Goal: Task Accomplishment & Management: Manage account settings

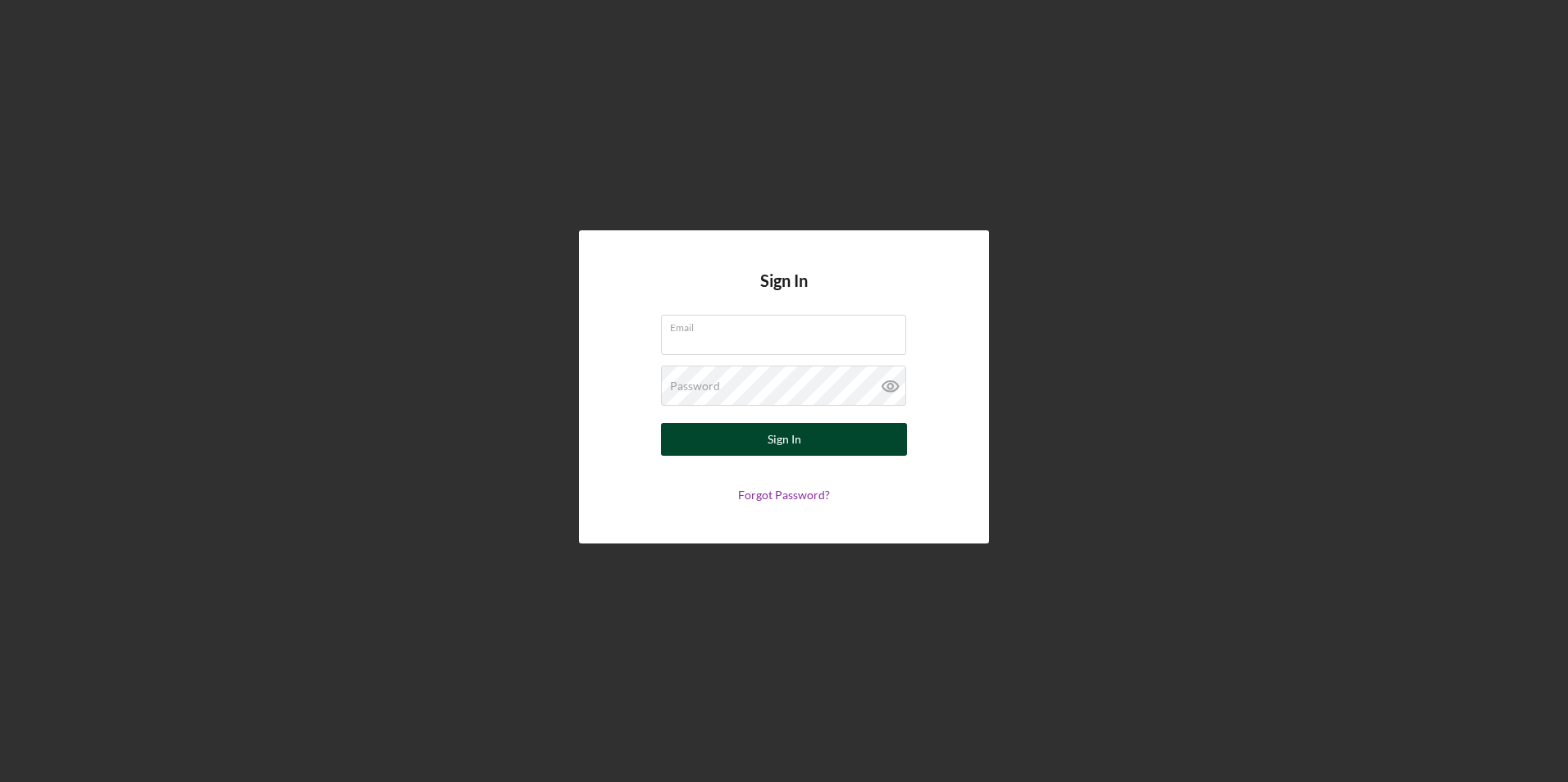
type input "[PERSON_NAME][EMAIL_ADDRESS][PERSON_NAME][DOMAIN_NAME]"
click at [768, 446] on div "Sign In" at bounding box center [784, 439] width 34 height 33
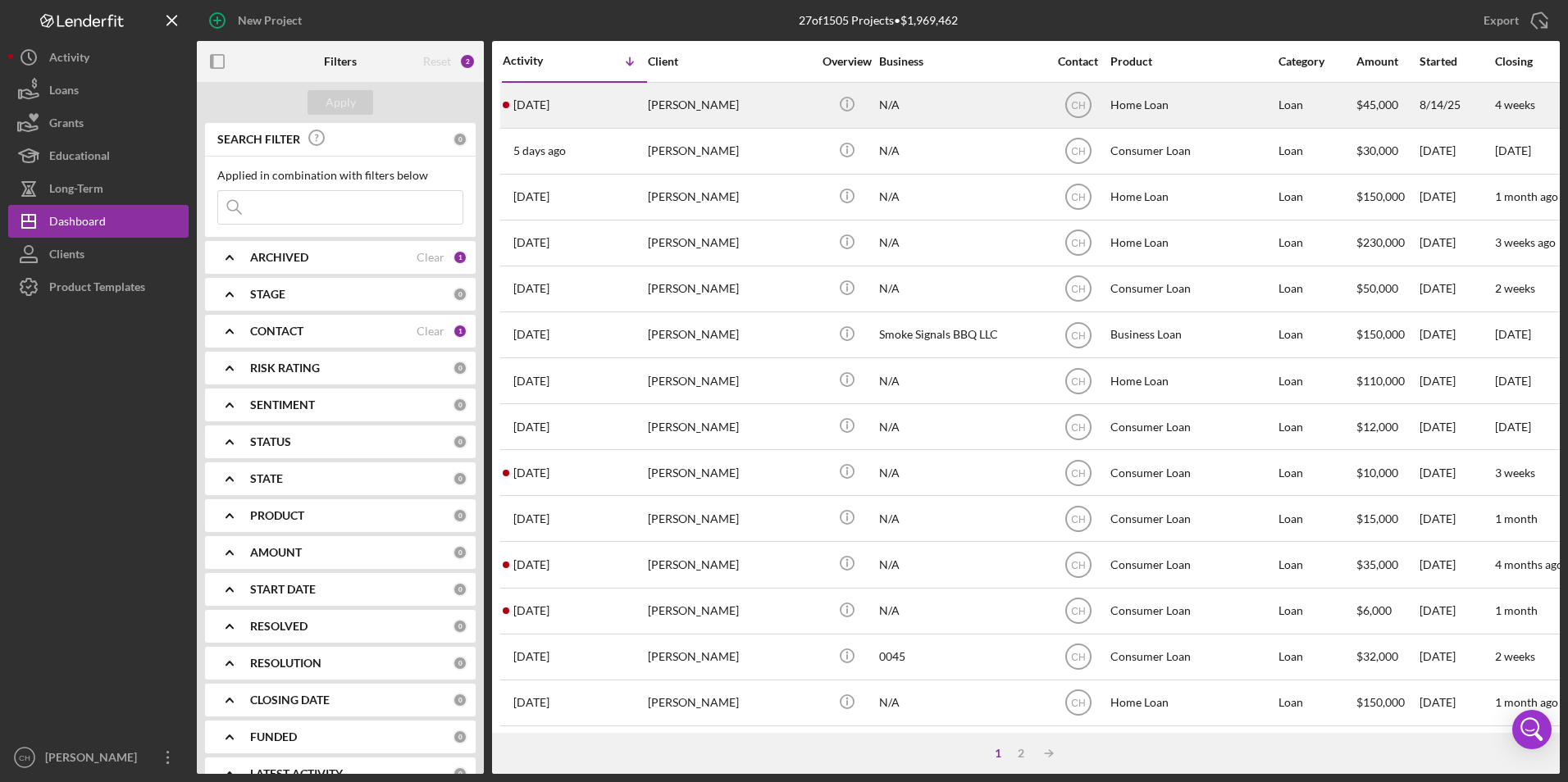
click at [649, 107] on div "[PERSON_NAME]" at bounding box center [729, 106] width 164 height 44
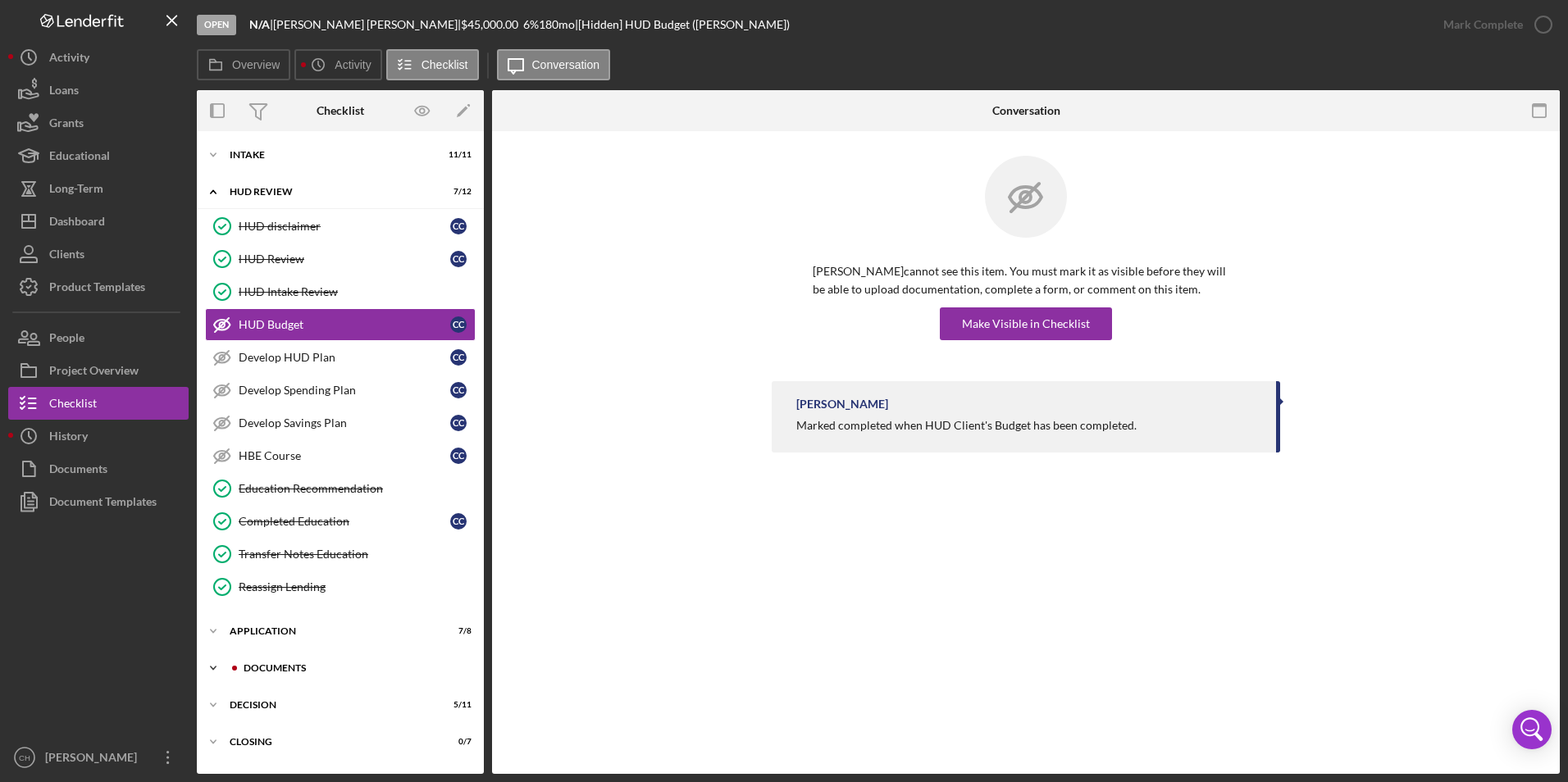
click at [257, 665] on div "Documents" at bounding box center [353, 669] width 220 height 10
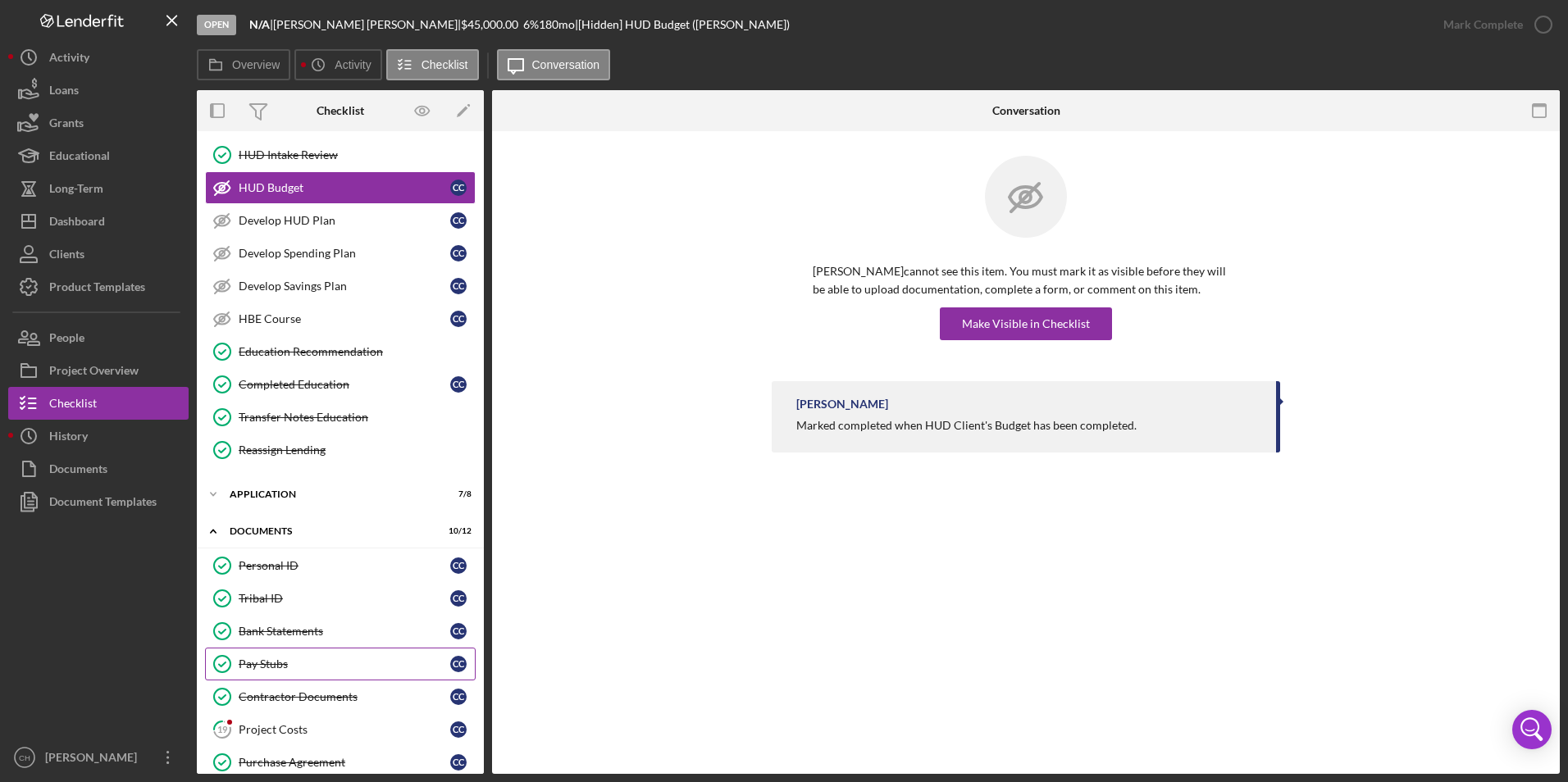
scroll to position [246, 0]
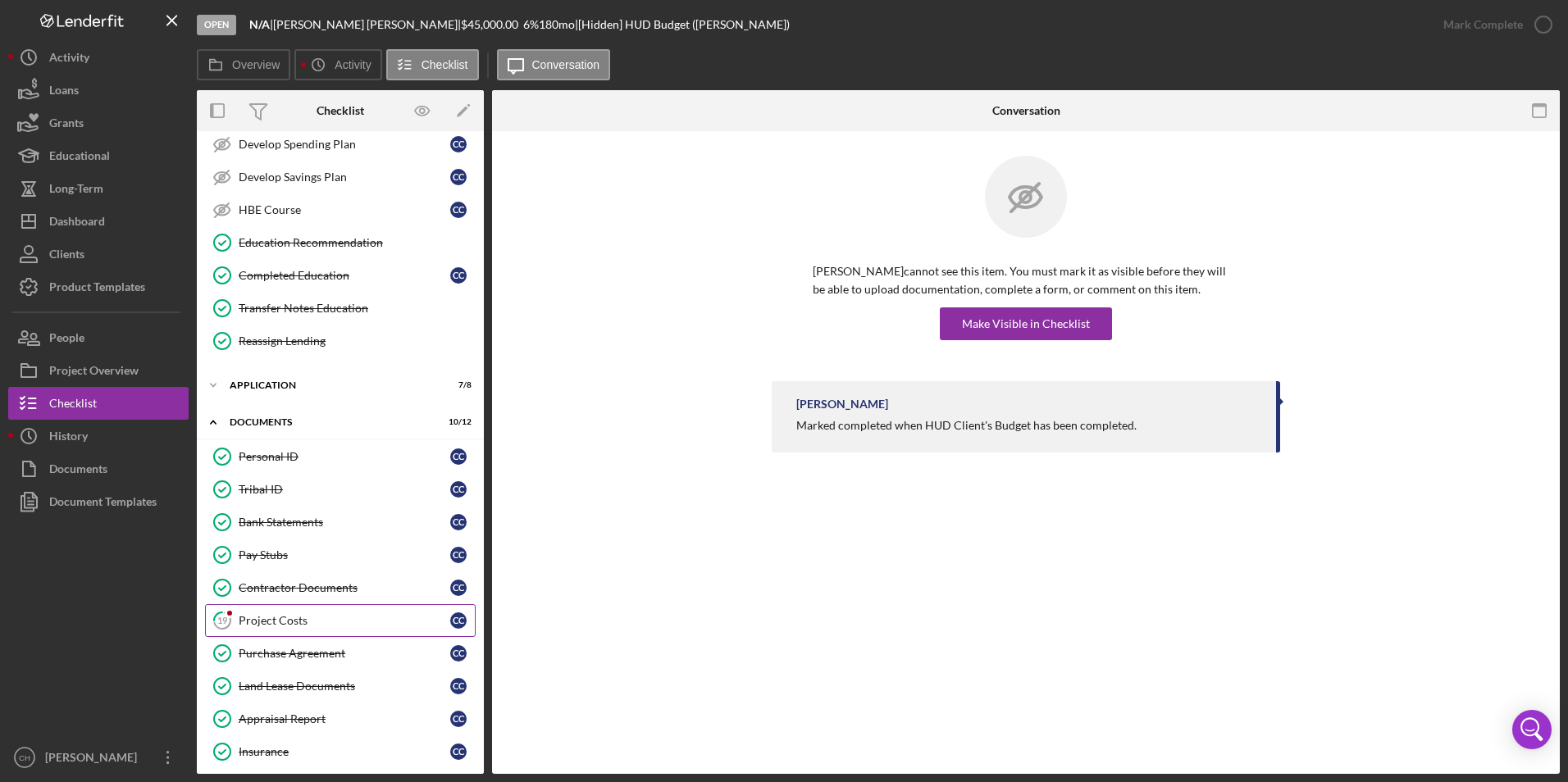
click at [309, 626] on div "Project Costs" at bounding box center [344, 621] width 211 height 13
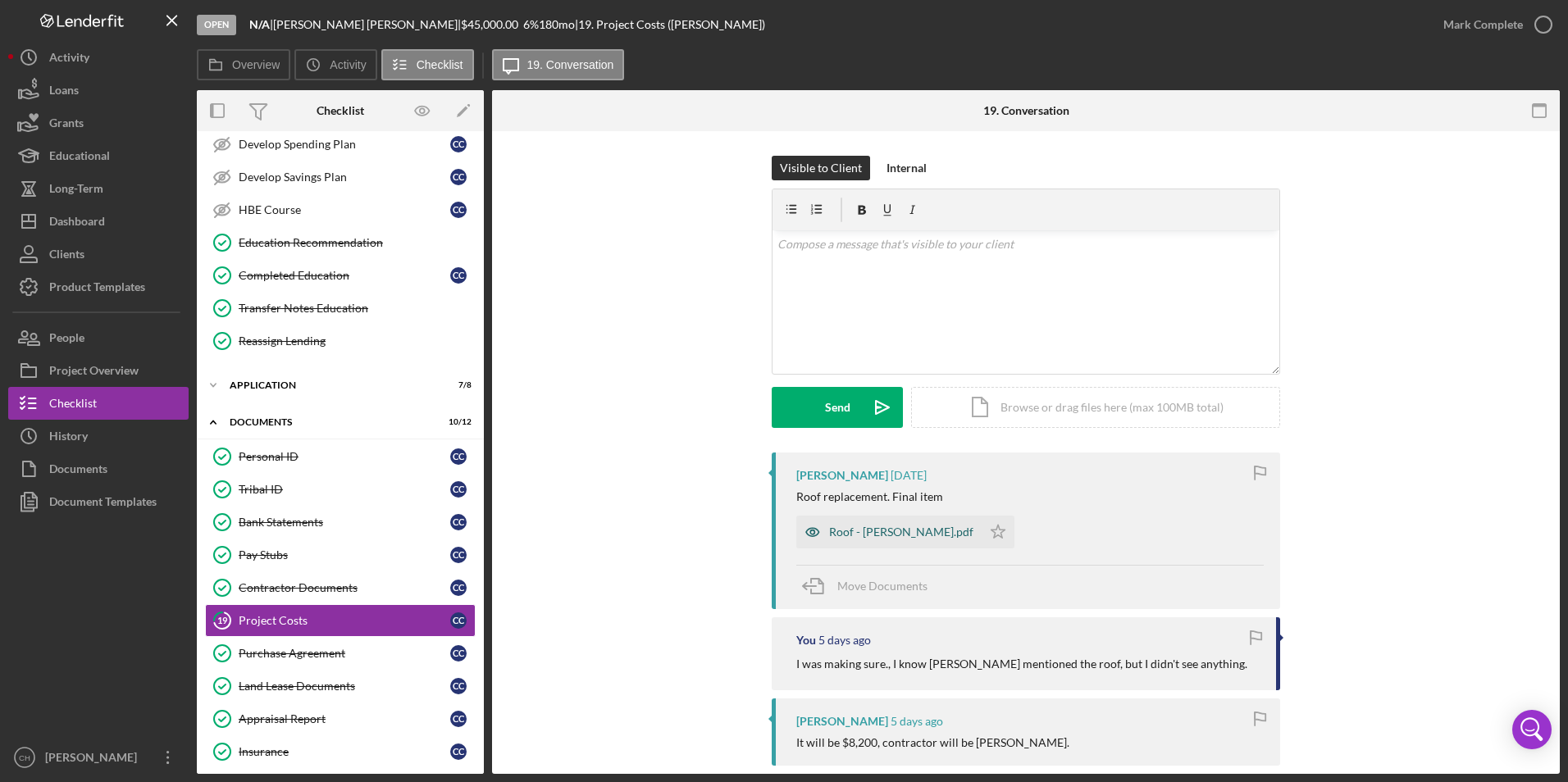
click at [875, 529] on div "Roof - [PERSON_NAME].pdf" at bounding box center [901, 533] width 144 height 13
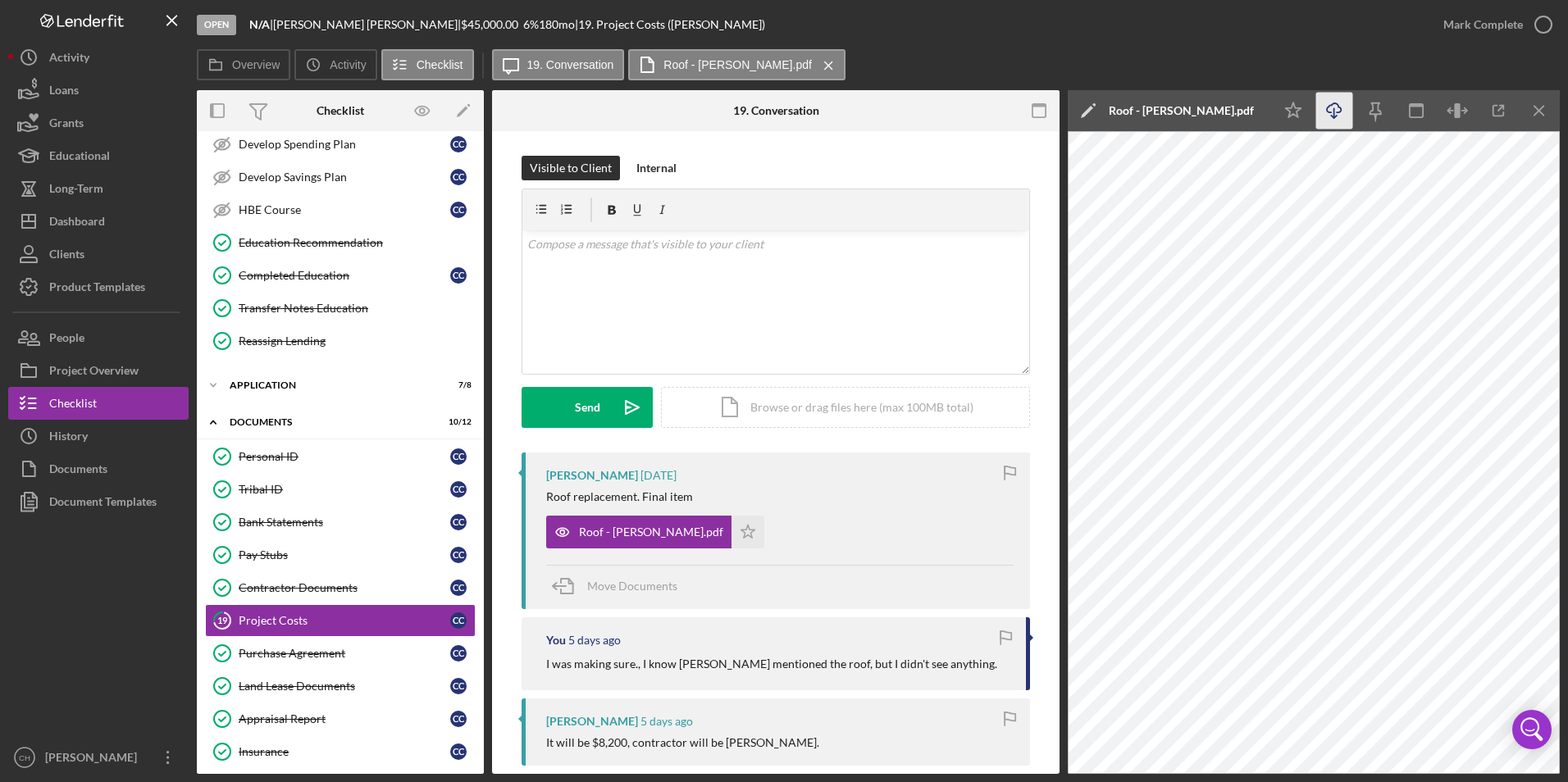
click at [1339, 116] on icon "Icon/Download" at bounding box center [1335, 111] width 37 height 37
click at [732, 530] on icon "Icon/Star" at bounding box center [748, 532] width 33 height 33
click at [1478, 25] on div "Mark Complete" at bounding box center [1482, 24] width 80 height 33
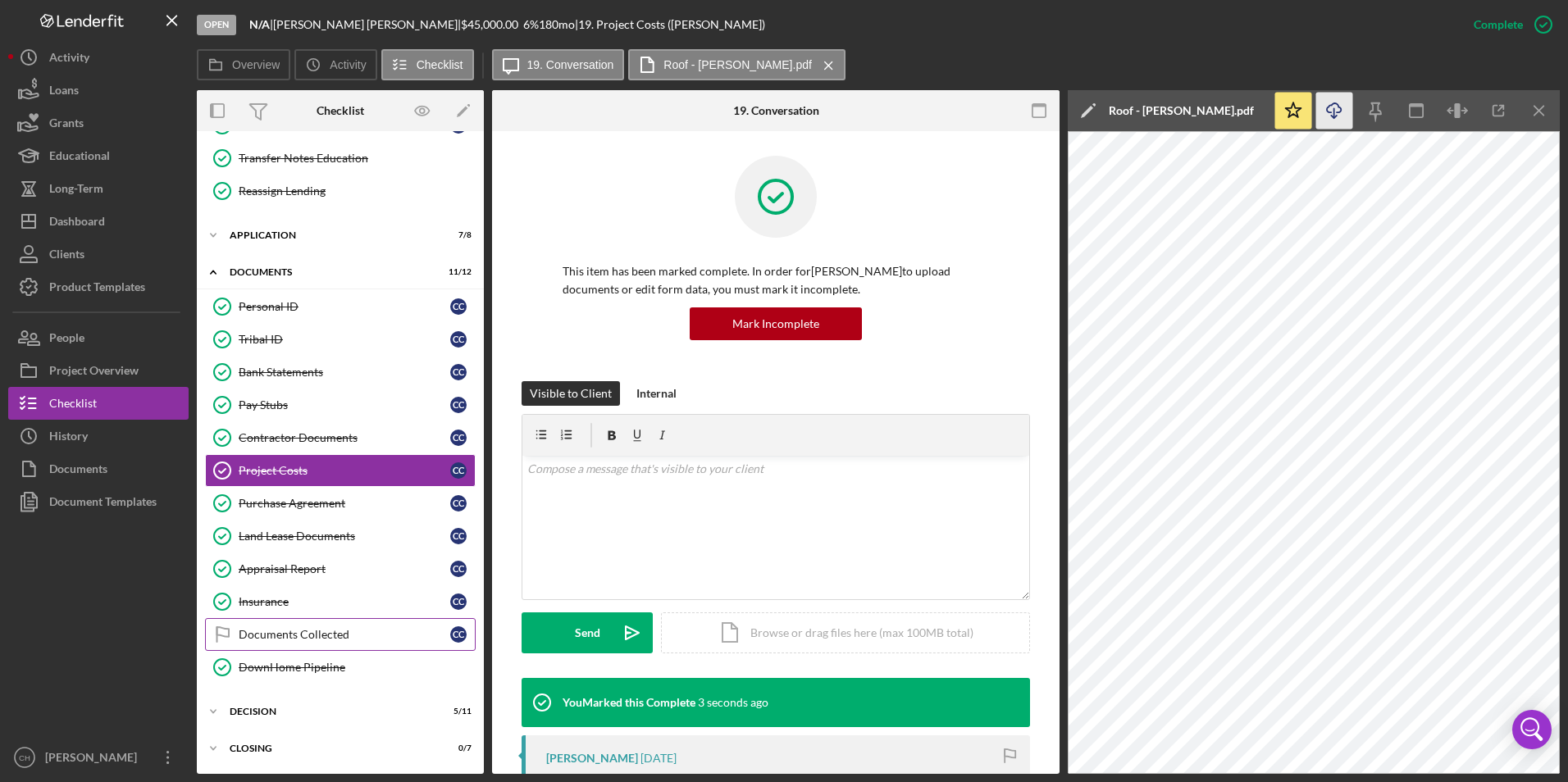
click at [303, 641] on div "Documents Collected" at bounding box center [344, 635] width 211 height 13
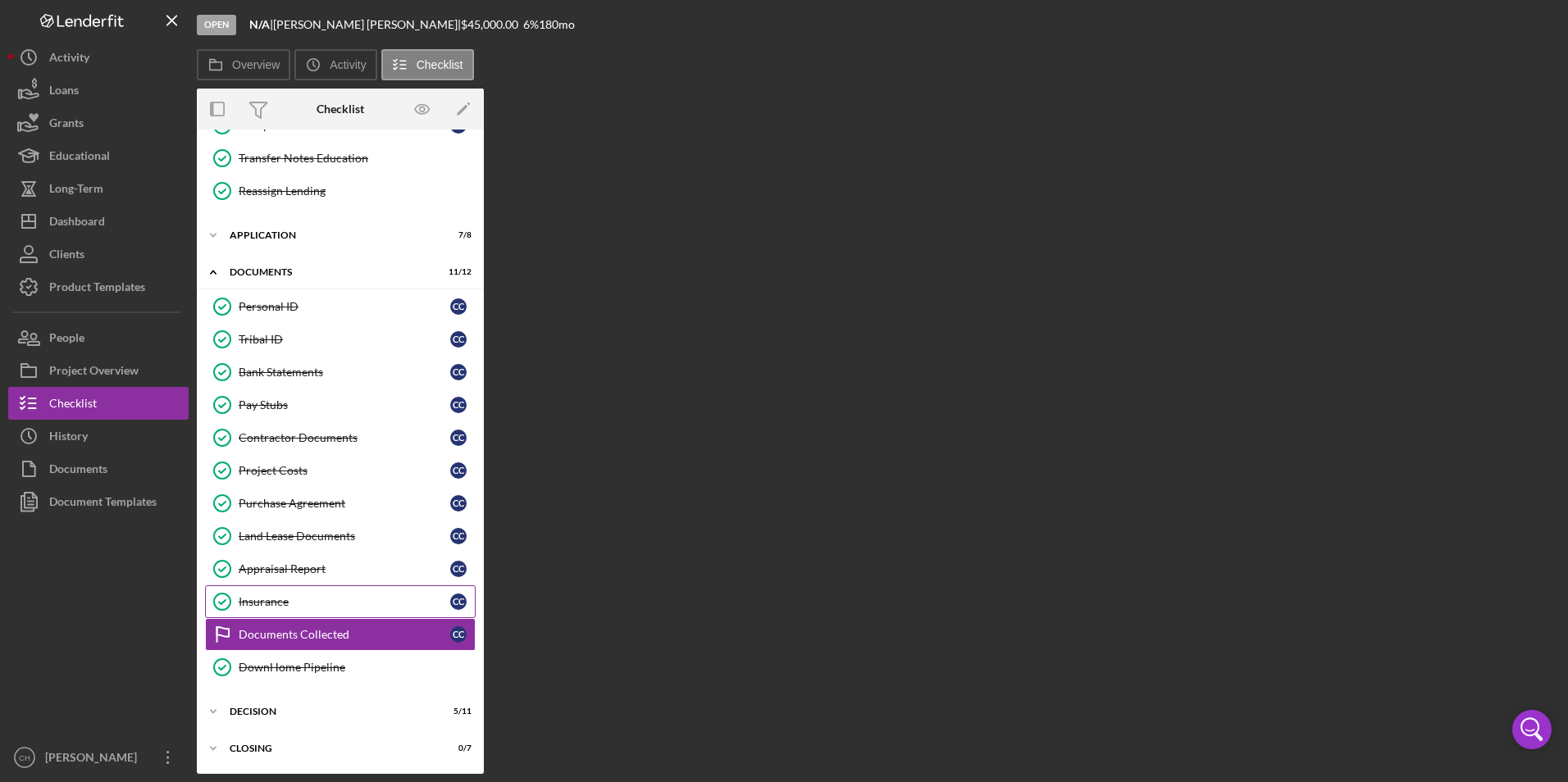
scroll to position [396, 0]
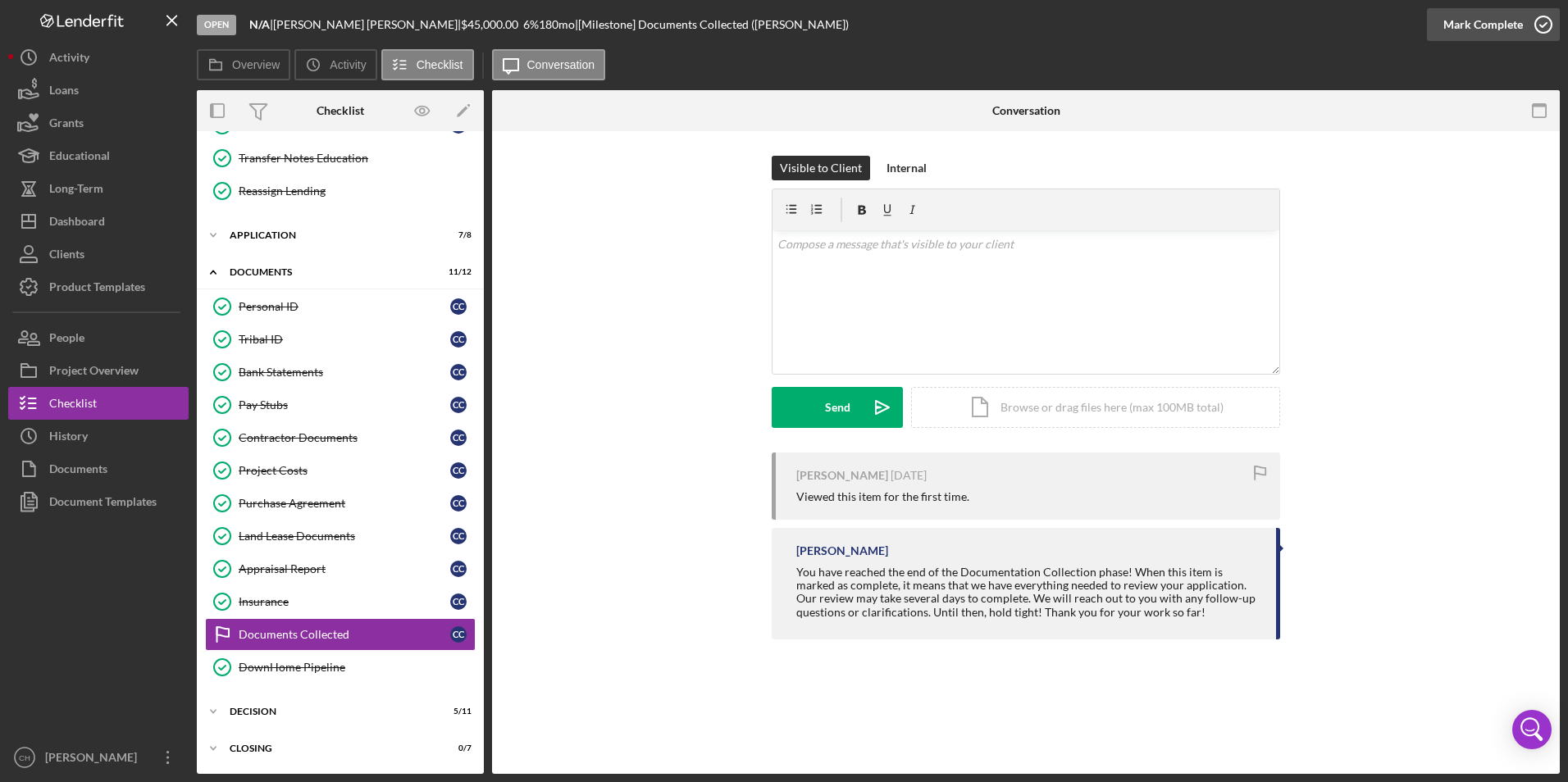
click at [1467, 23] on div "Mark Complete" at bounding box center [1482, 24] width 80 height 33
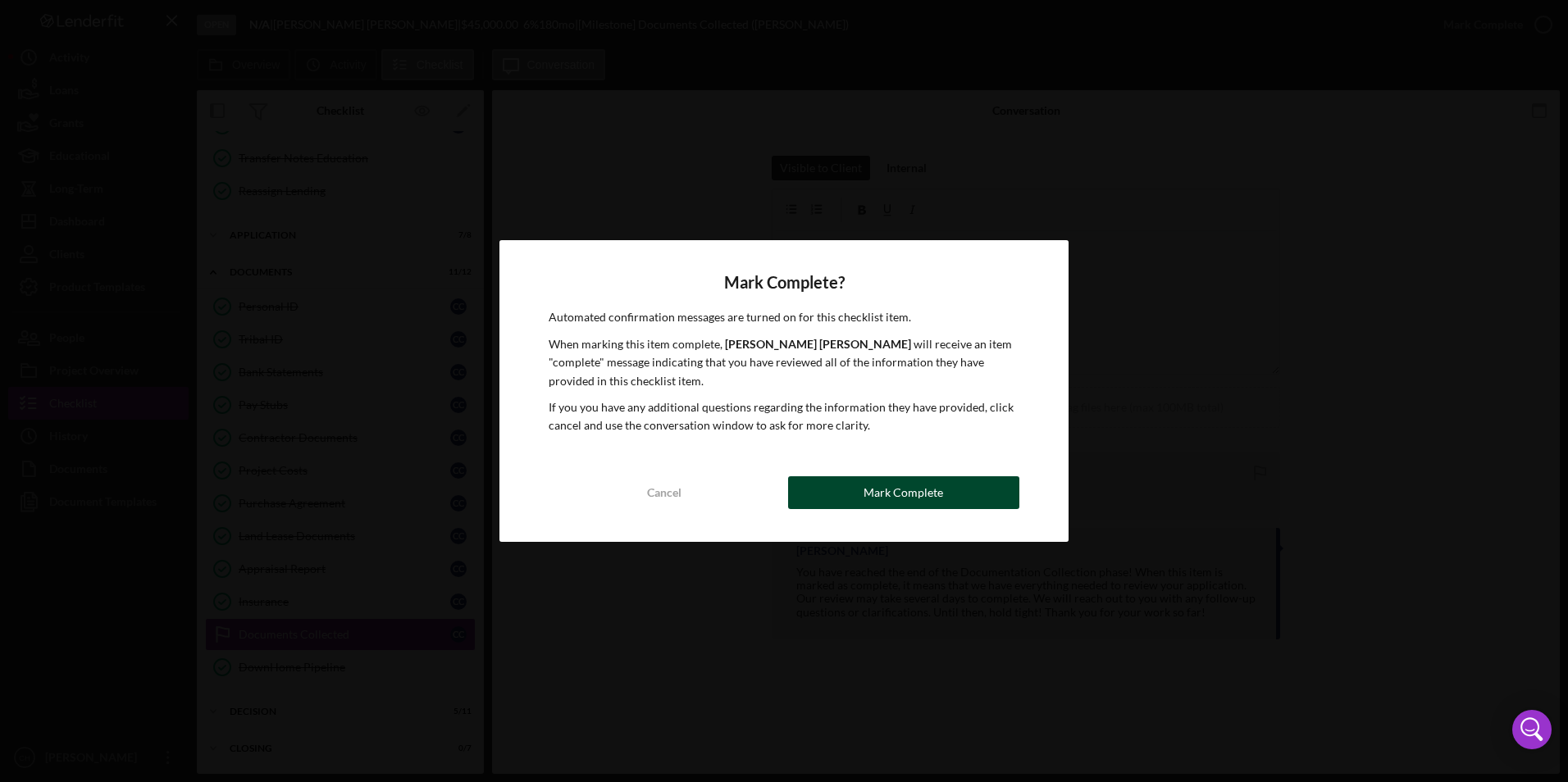
click at [963, 505] on button "Mark Complete" at bounding box center [904, 493] width 232 height 33
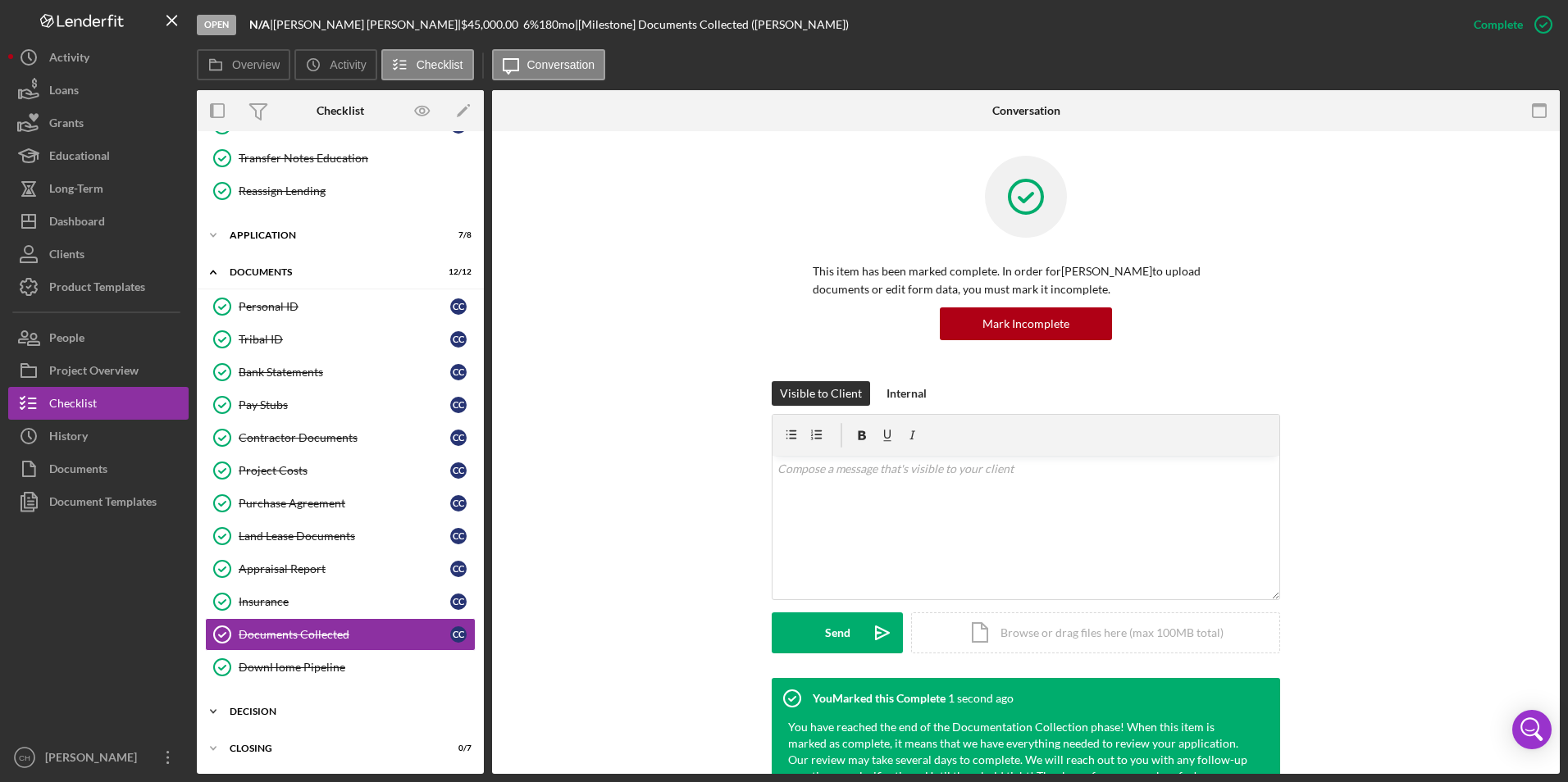
click at [278, 708] on div "Decision" at bounding box center [346, 712] width 234 height 10
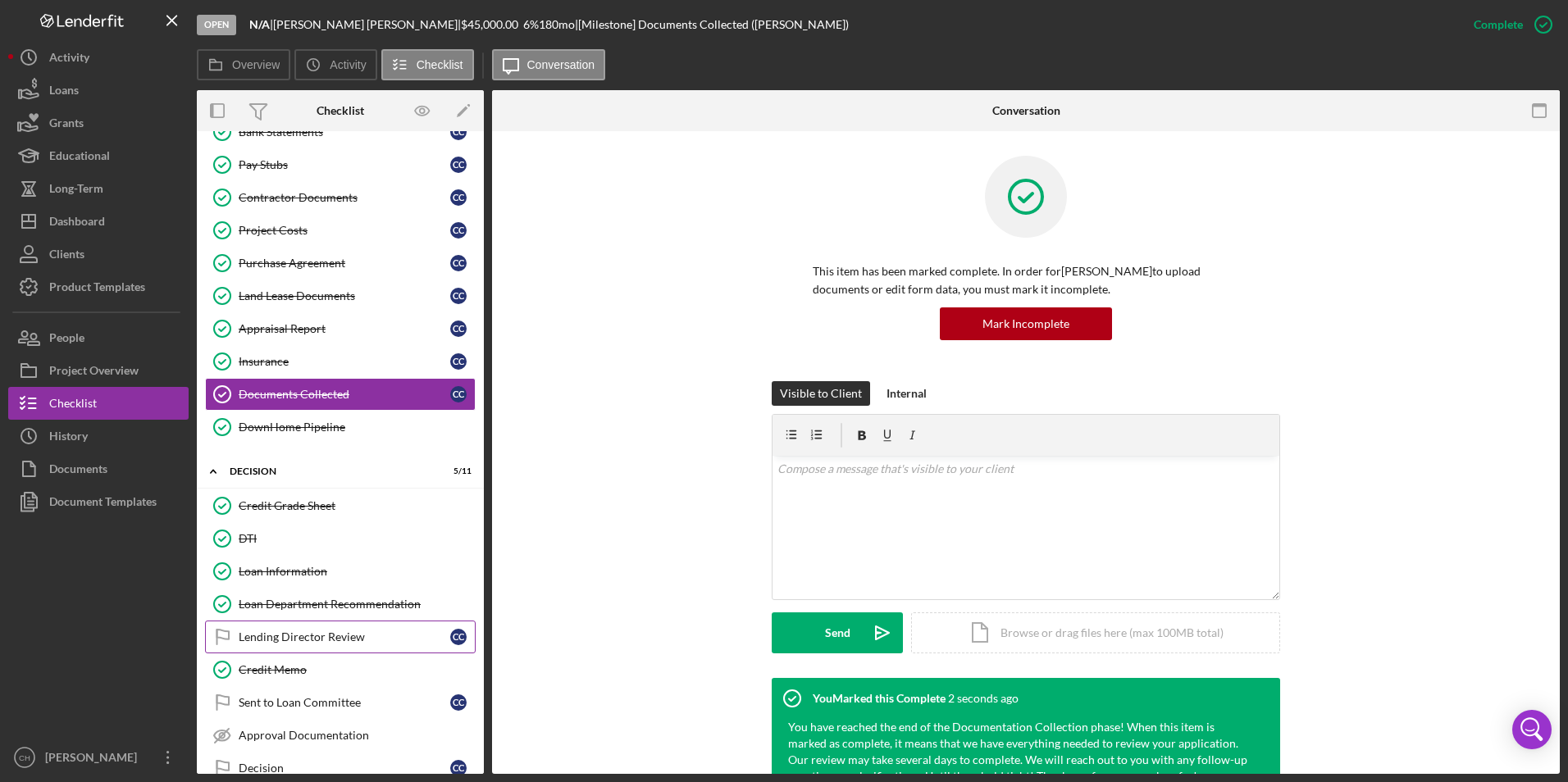
scroll to position [724, 0]
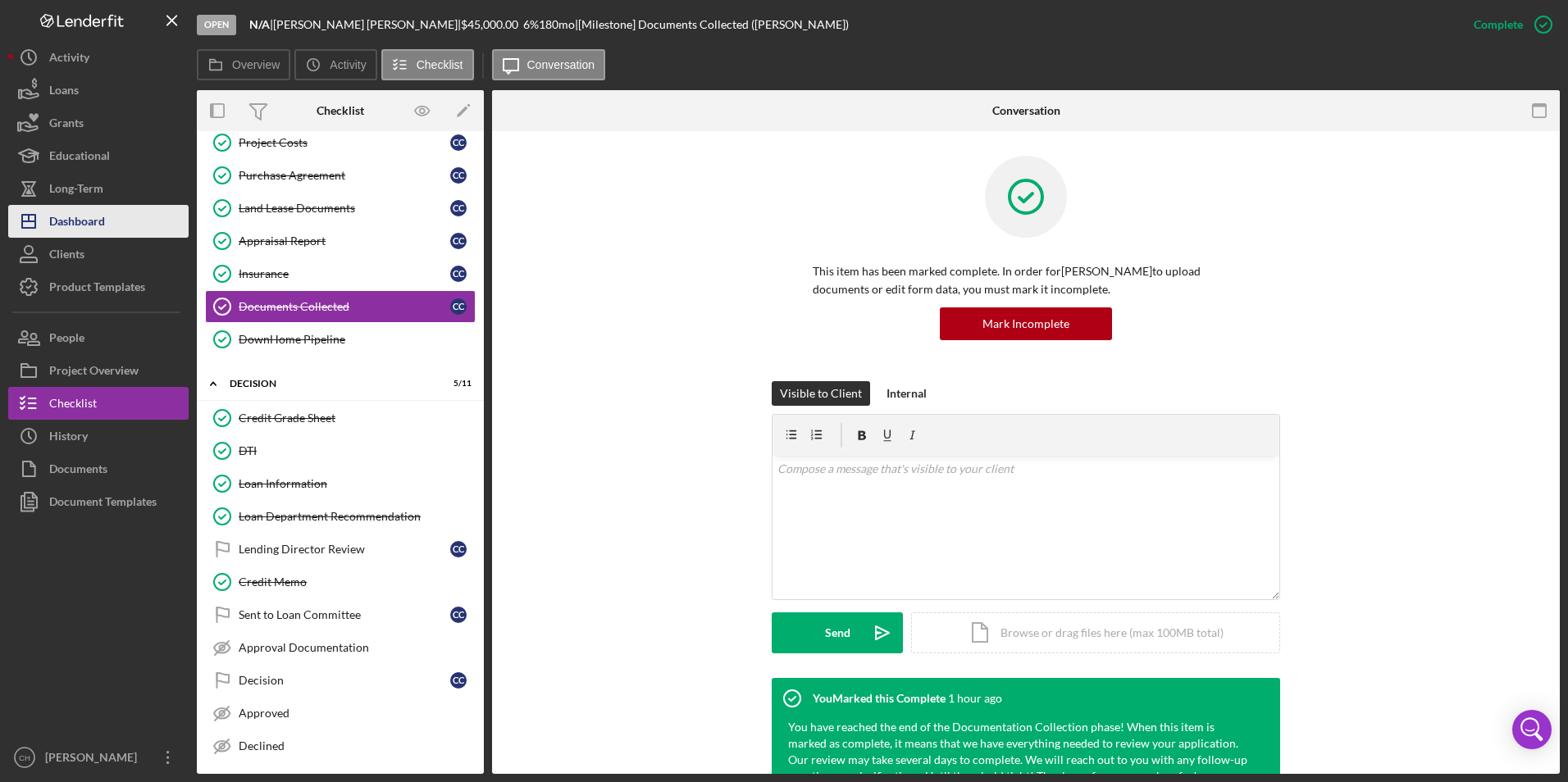
click at [90, 222] on div "Dashboard" at bounding box center [77, 223] width 55 height 37
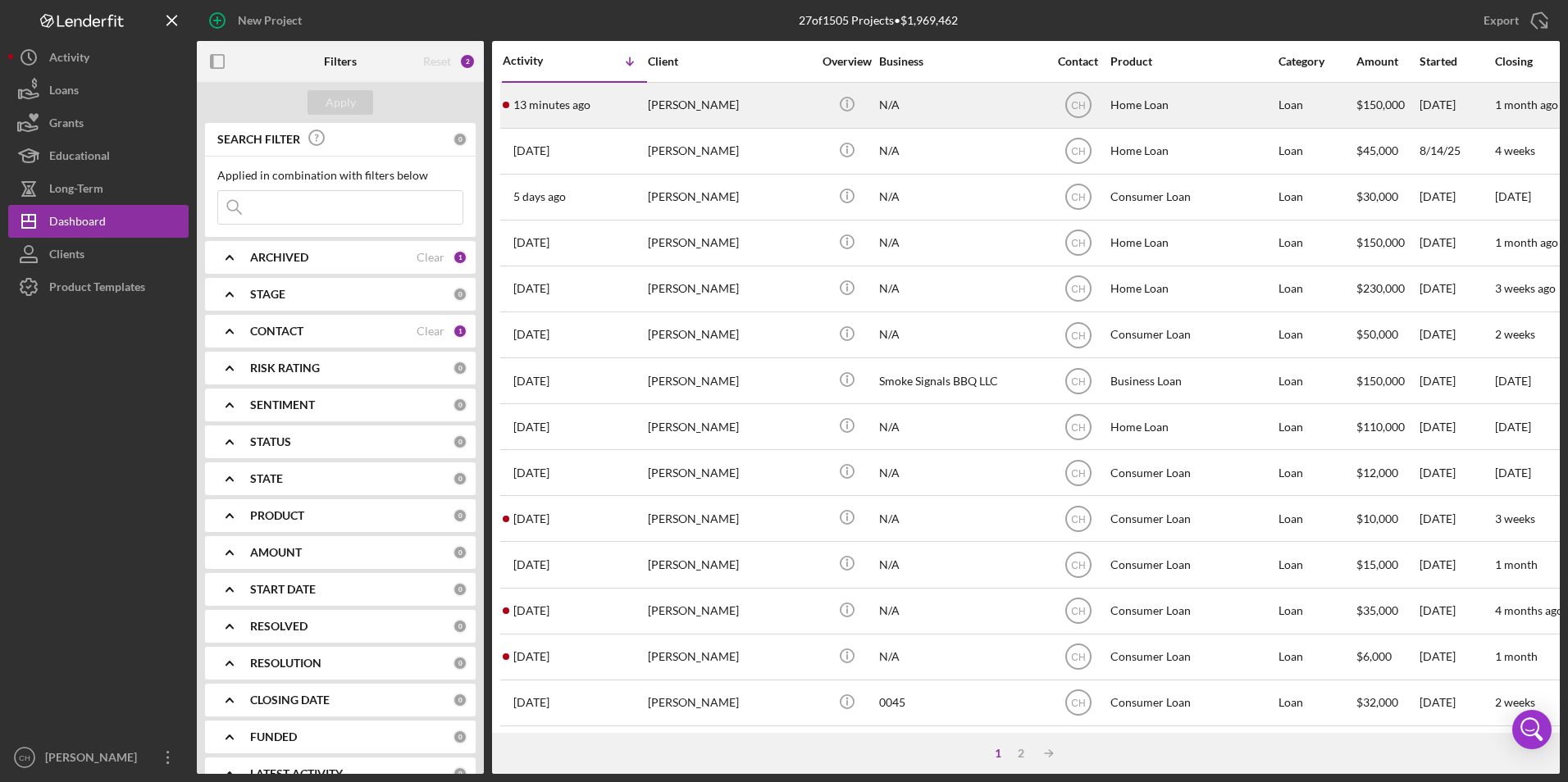
click at [609, 108] on div "13 minutes ago [PERSON_NAME]" at bounding box center [574, 106] width 143 height 44
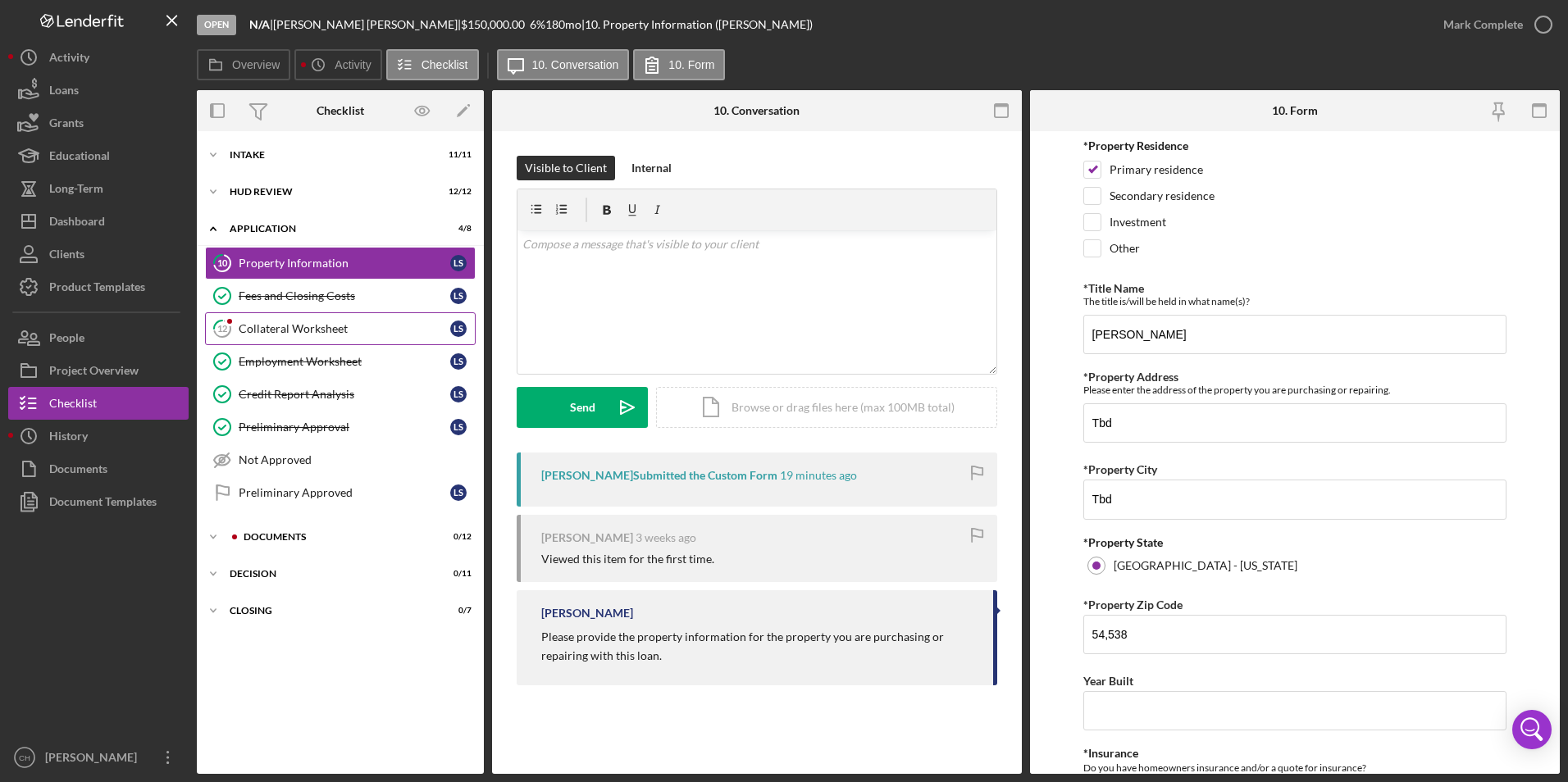
click at [282, 329] on div "Collateral Worksheet" at bounding box center [344, 329] width 211 height 13
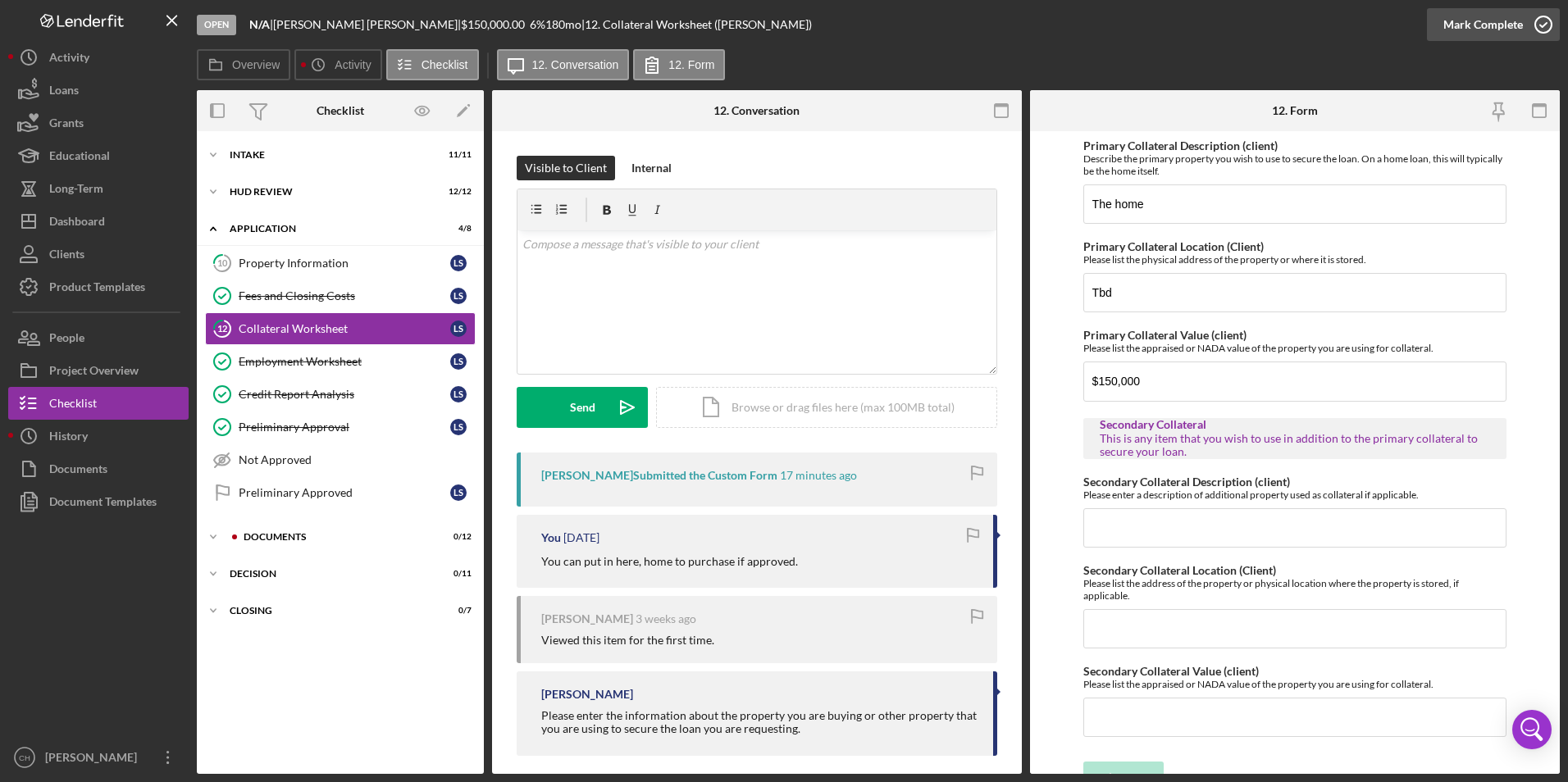
click at [1466, 18] on div "Mark Complete" at bounding box center [1482, 24] width 80 height 33
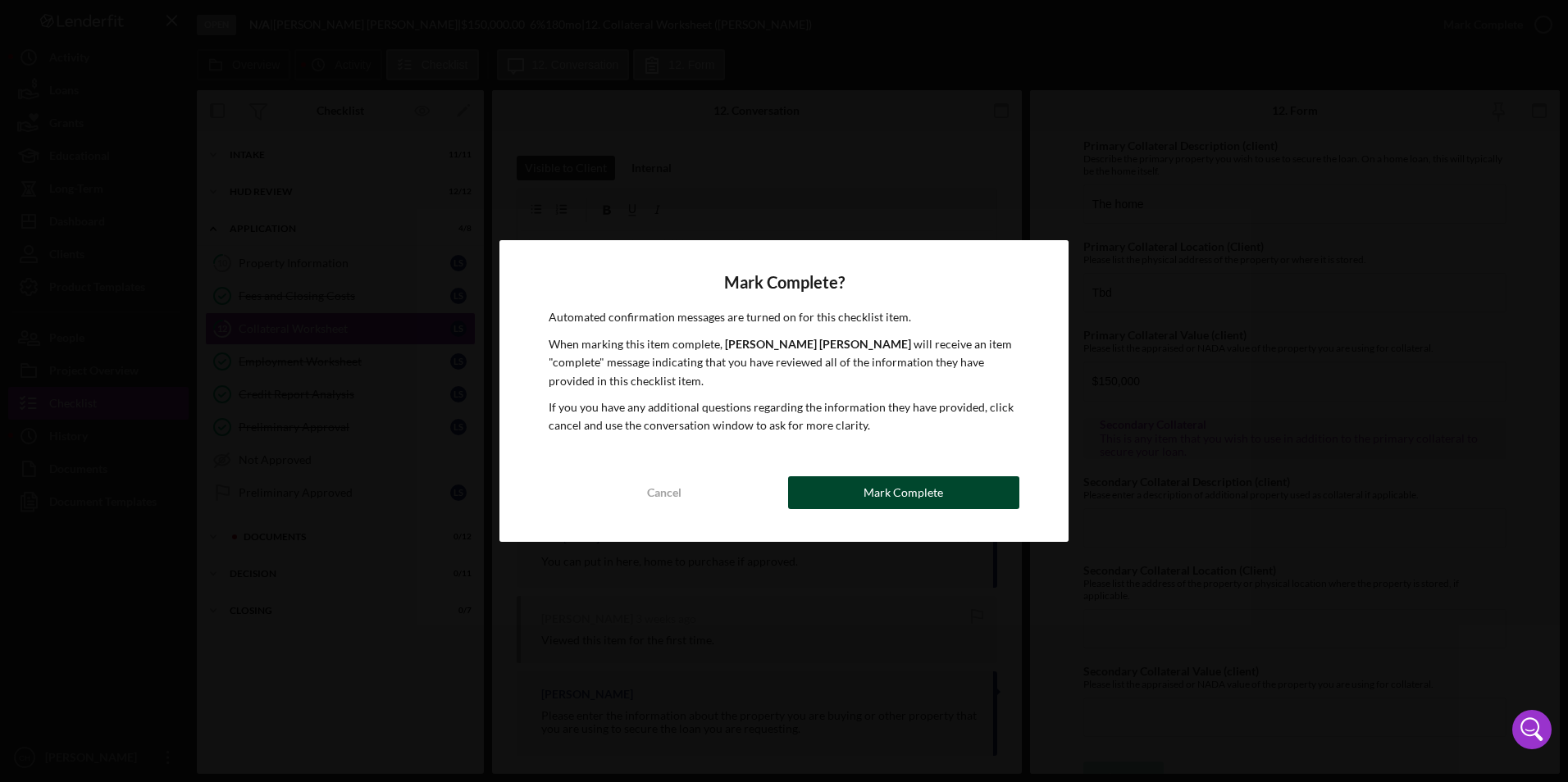
click at [925, 500] on div "Mark Complete" at bounding box center [903, 493] width 80 height 33
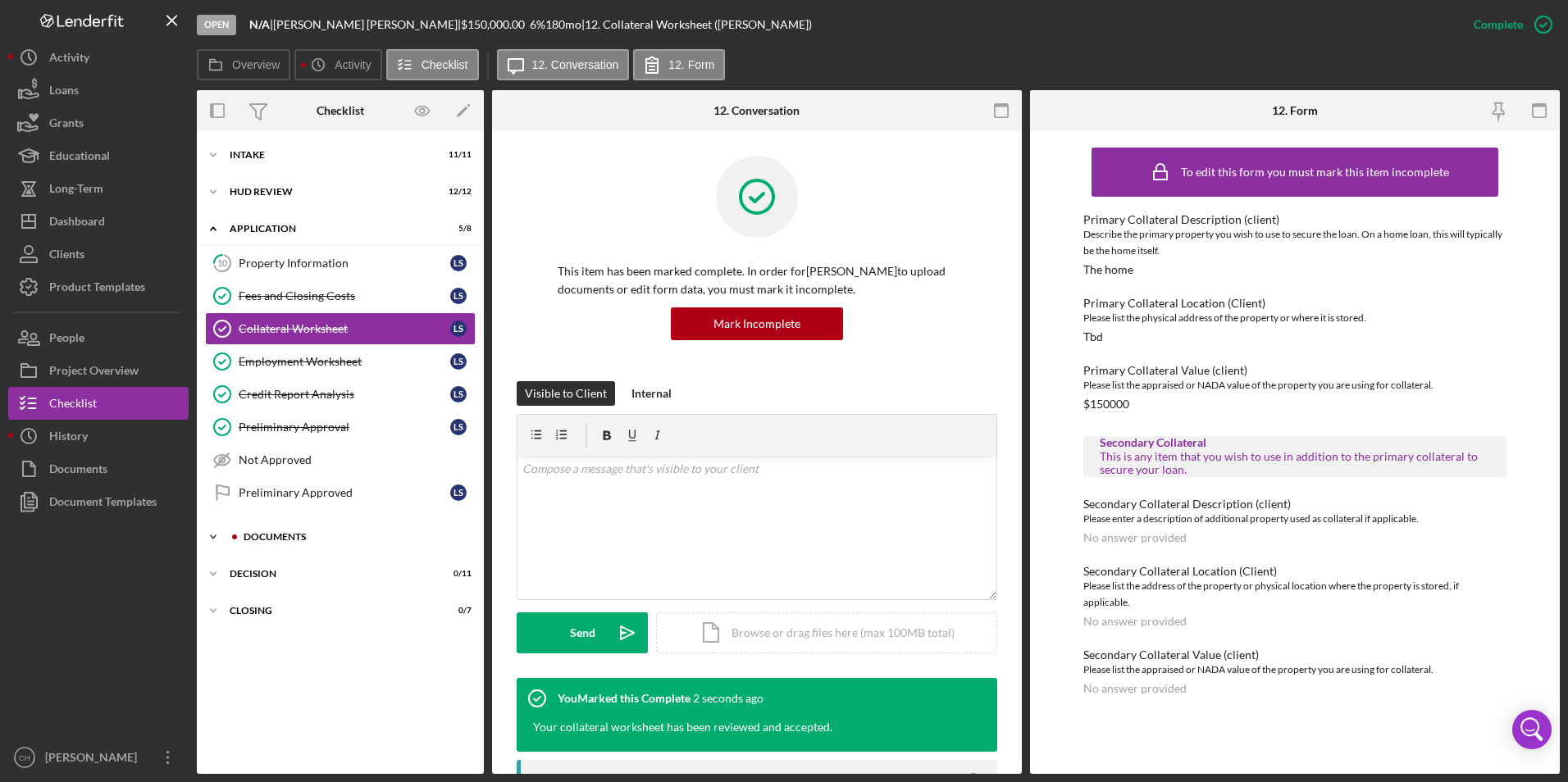
click at [285, 527] on div "Icon/Expander Documents 0 / 12" at bounding box center [341, 537] width 287 height 33
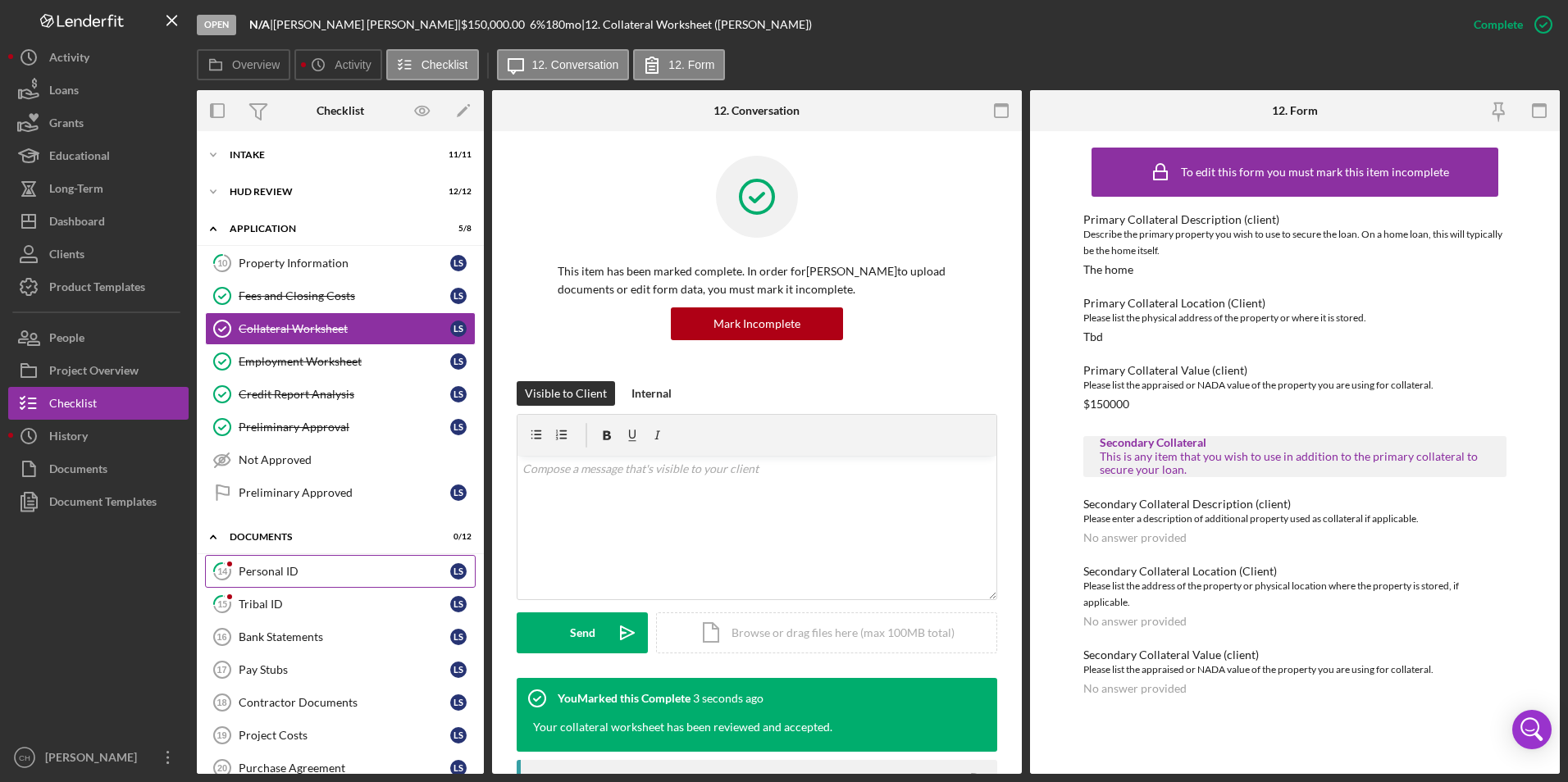
click at [273, 563] on link "14 Personal ID L S" at bounding box center [340, 571] width 271 height 33
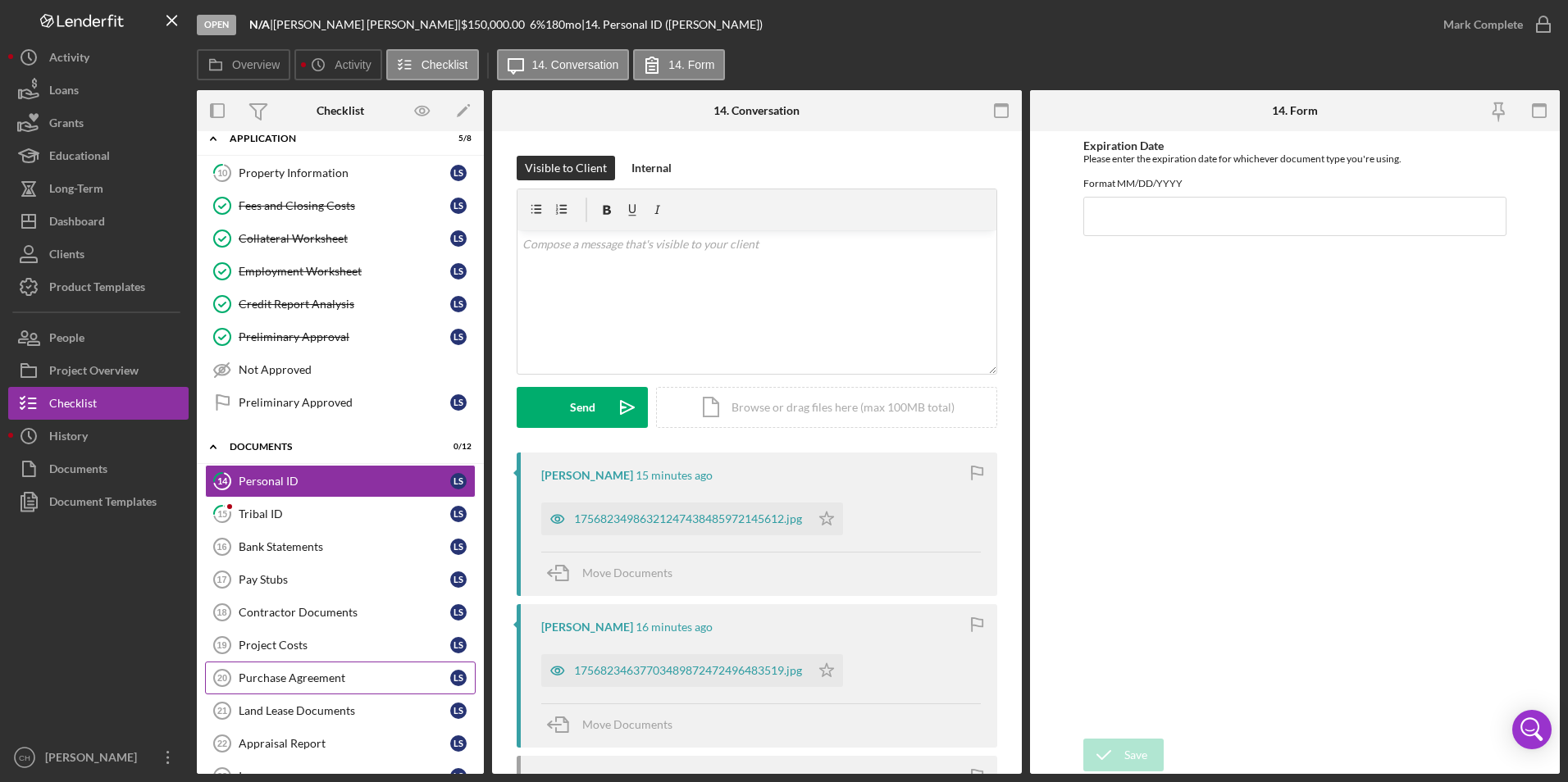
scroll to position [164, 0]
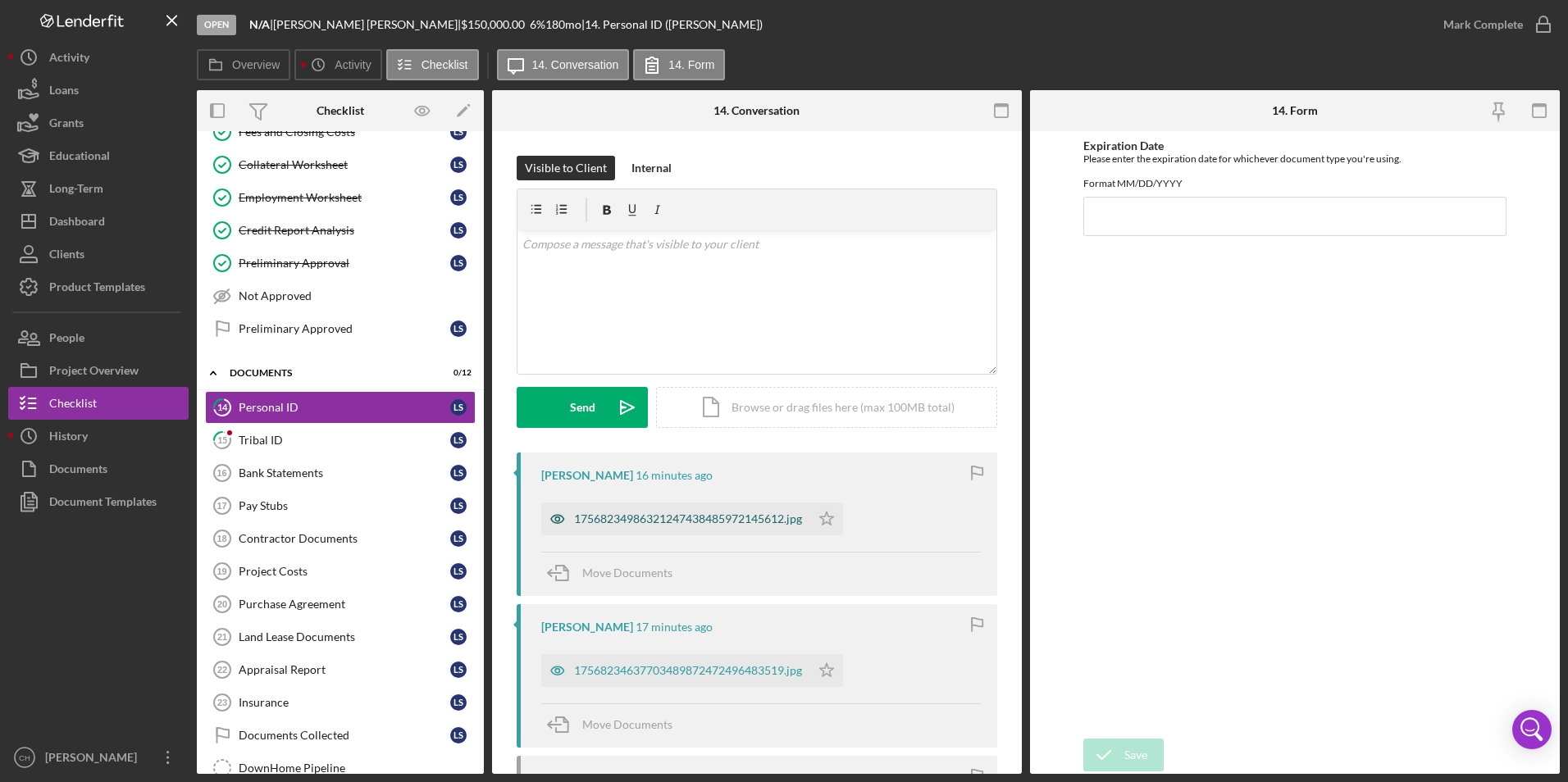
click at [712, 514] on div "17568234986321247438485972145612.jpg" at bounding box center [688, 519] width 228 height 13
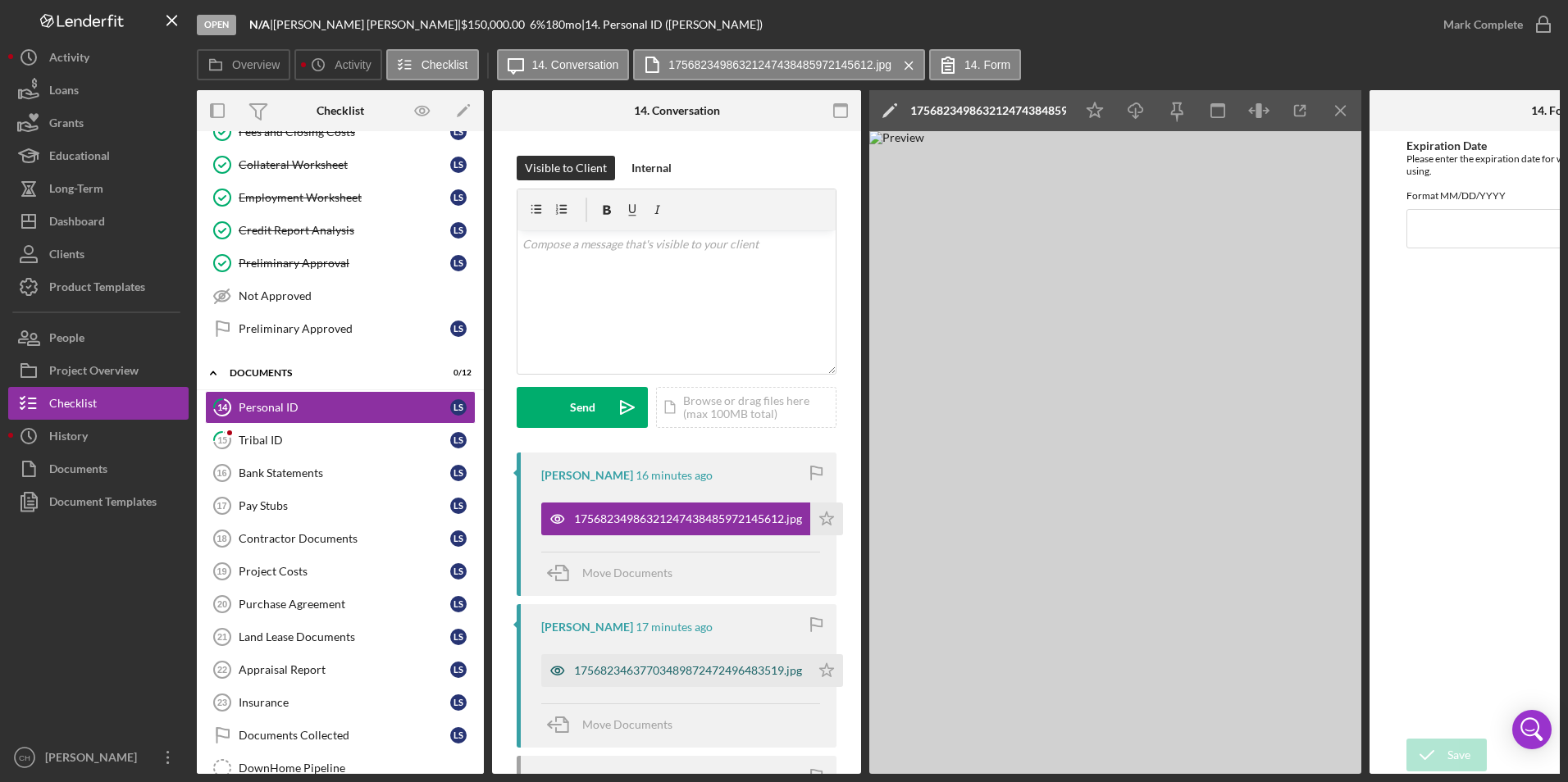
click at [641, 666] on div "17568234637703489872472496483519.jpg" at bounding box center [688, 671] width 228 height 13
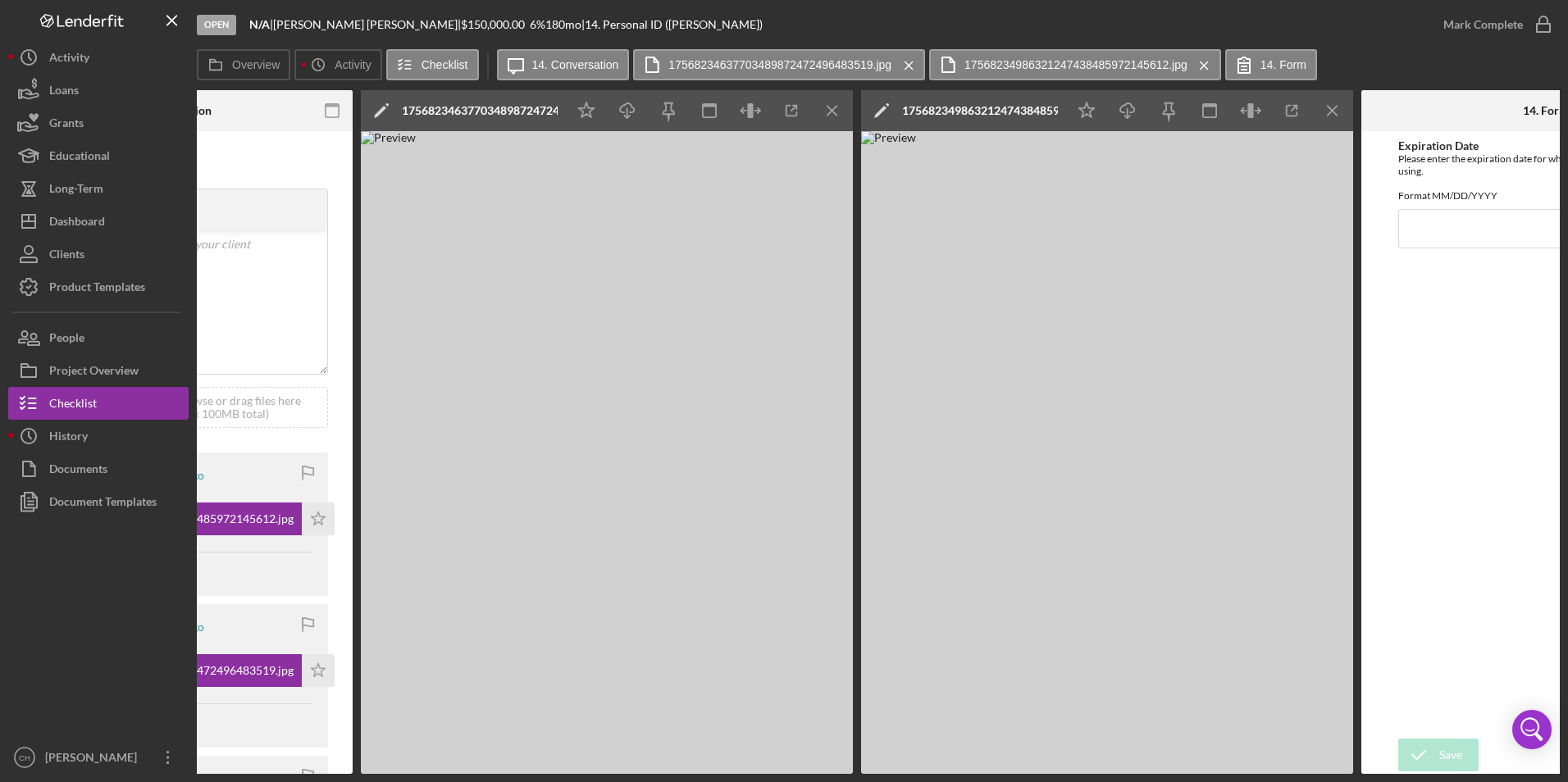
scroll to position [0, 594]
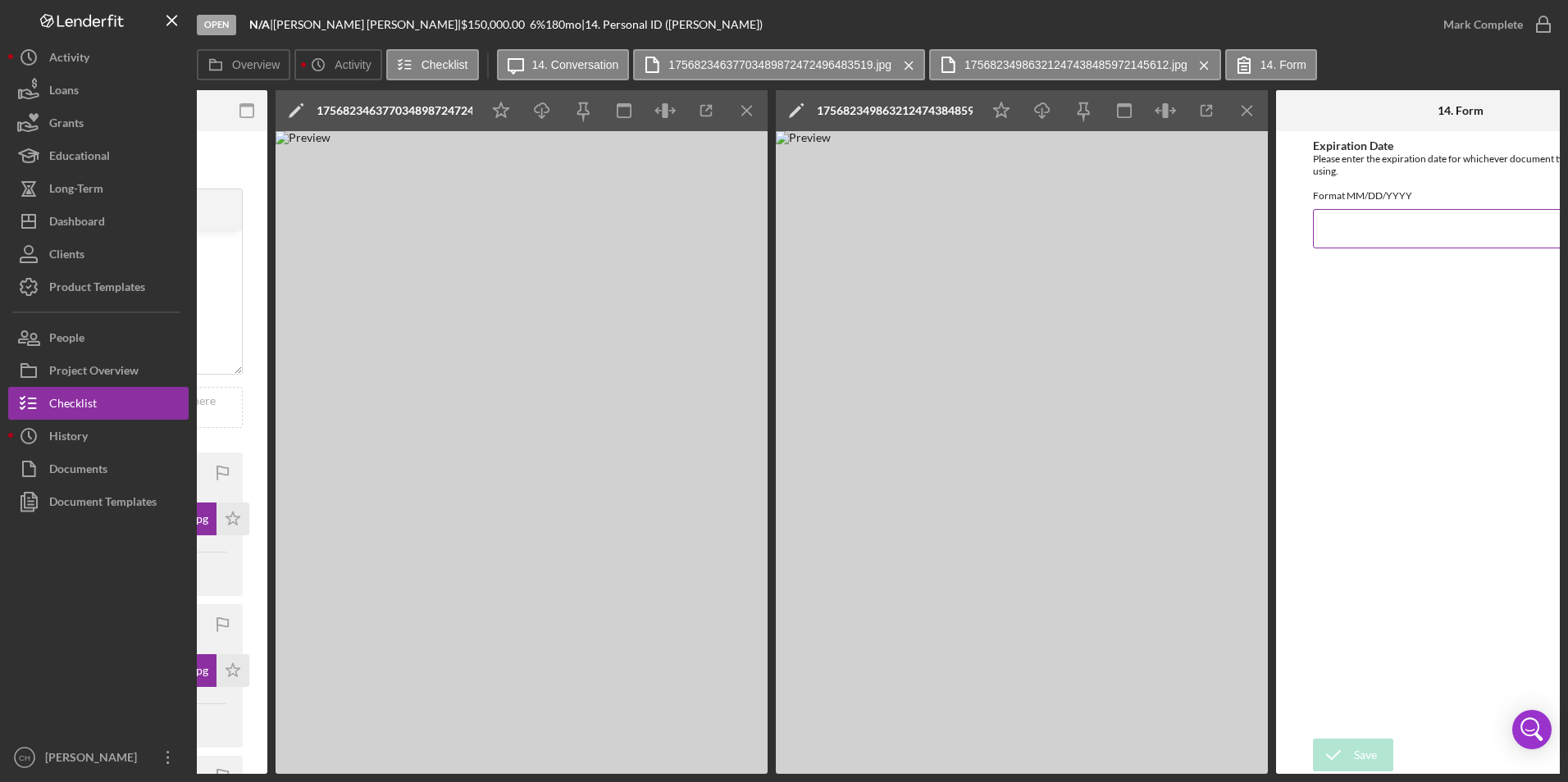
click at [1373, 242] on input "Expiration Date" at bounding box center [1461, 228] width 295 height 39
type input "[DATE]"
click at [1362, 744] on div "Save" at bounding box center [1365, 755] width 23 height 33
click at [501, 111] on icon "Icon/Star" at bounding box center [502, 111] width 37 height 37
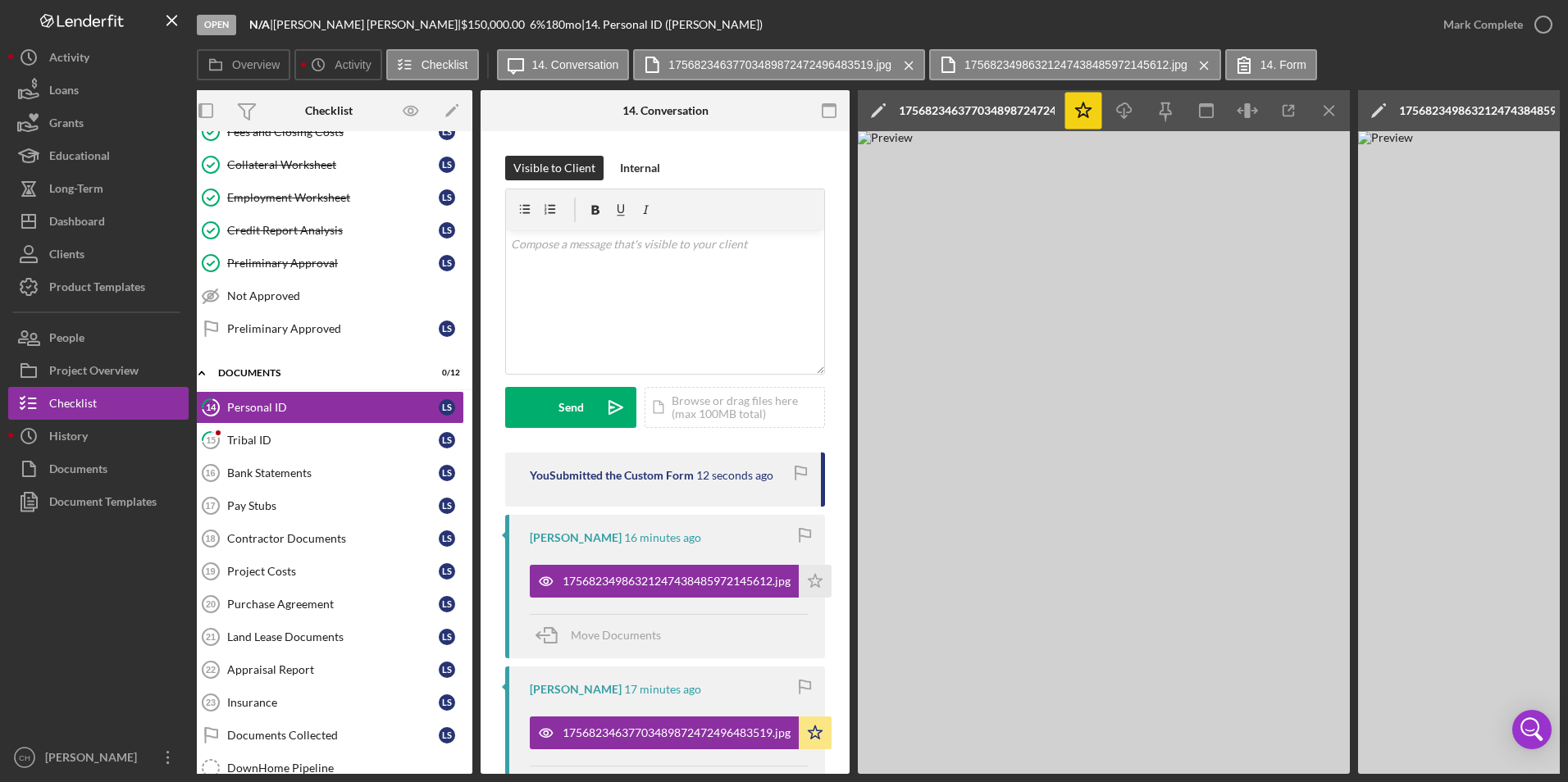
scroll to position [0, 0]
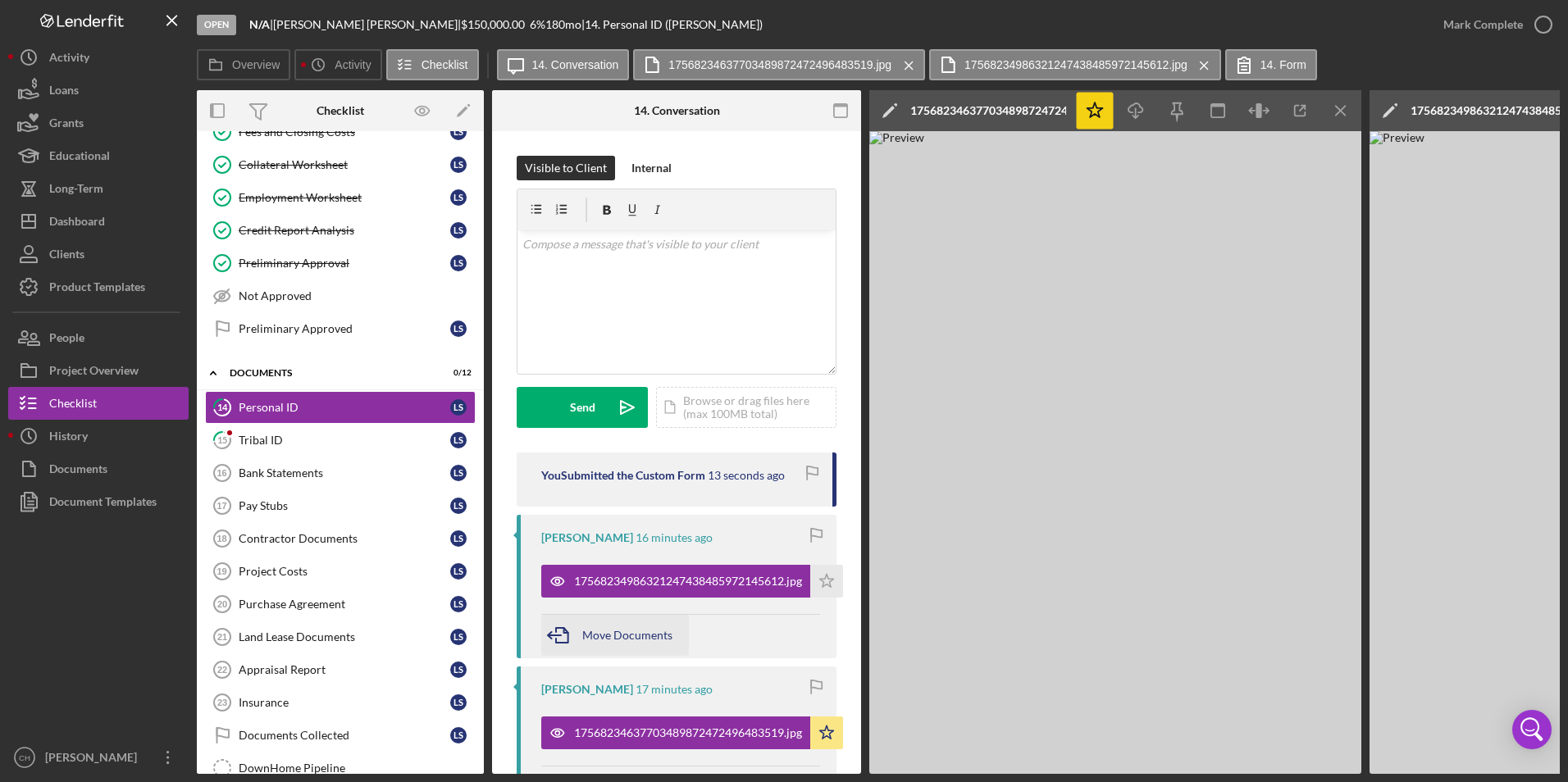
click at [596, 628] on span "Move Documents" at bounding box center [628, 635] width 91 height 14
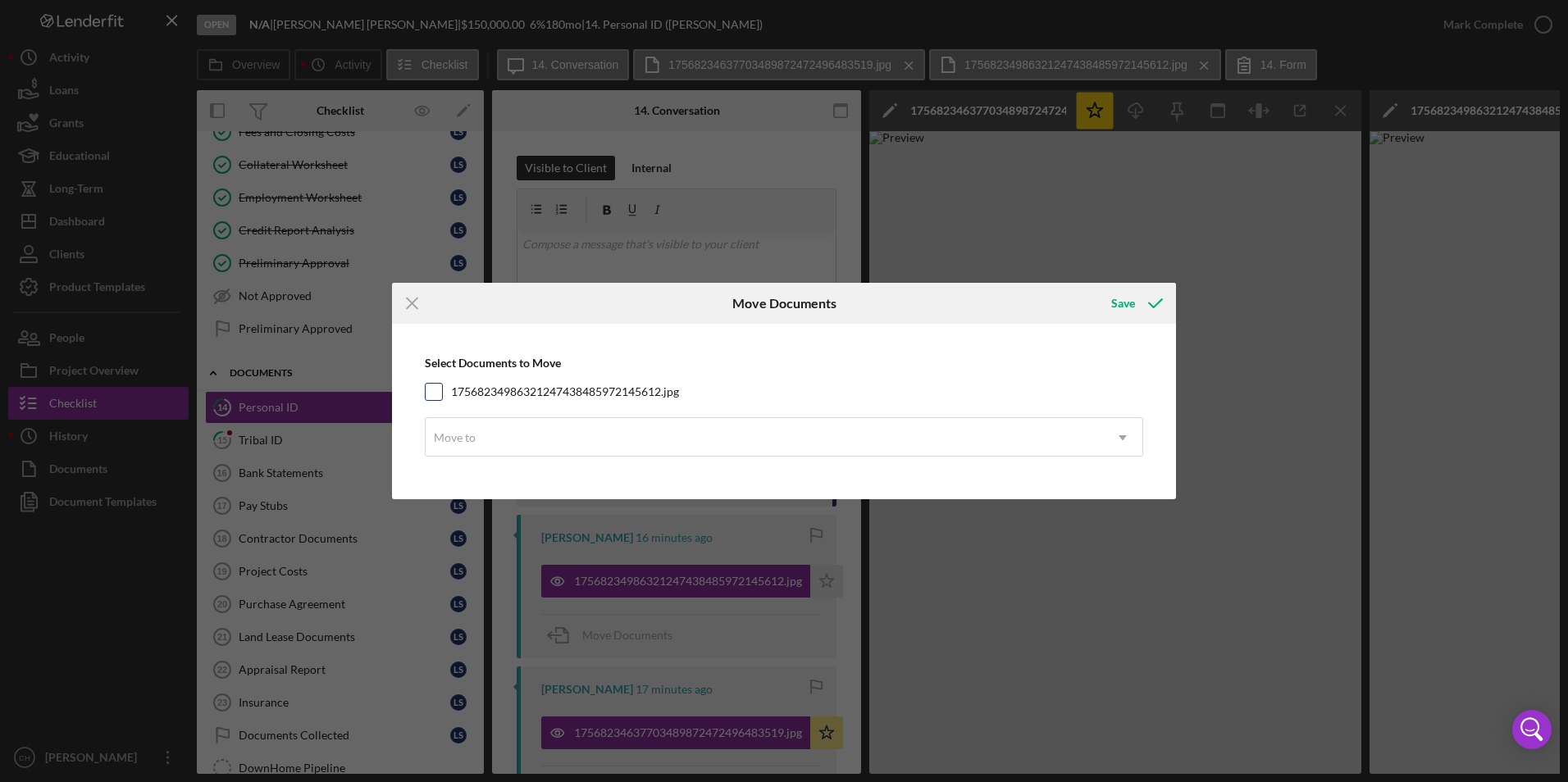
click at [431, 384] on input "17568234986321247438485972145612.jpg" at bounding box center [434, 392] width 17 height 17
checkbox input "true"
click at [456, 432] on div "Move to" at bounding box center [455, 438] width 42 height 13
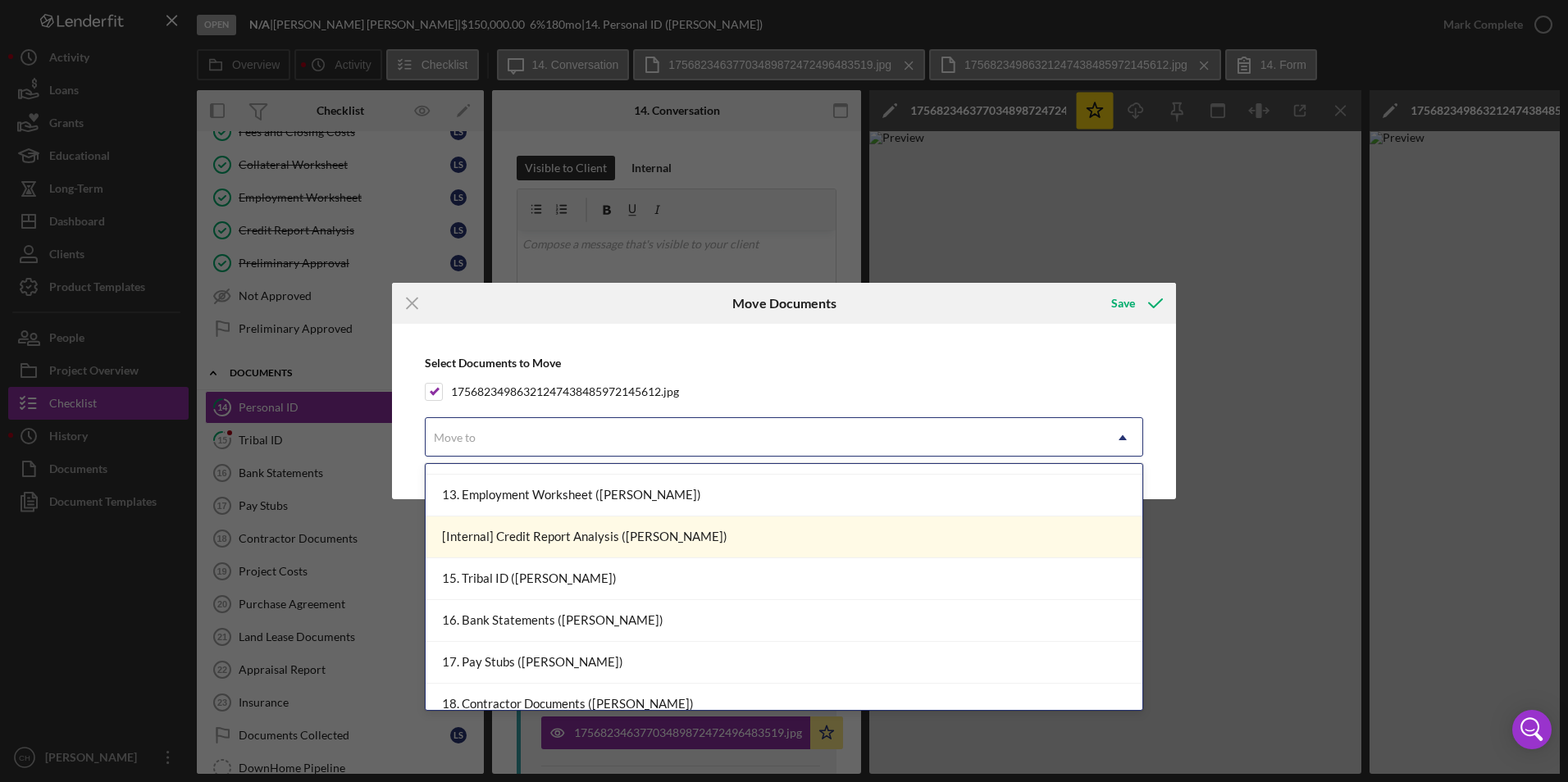
scroll to position [902, 0]
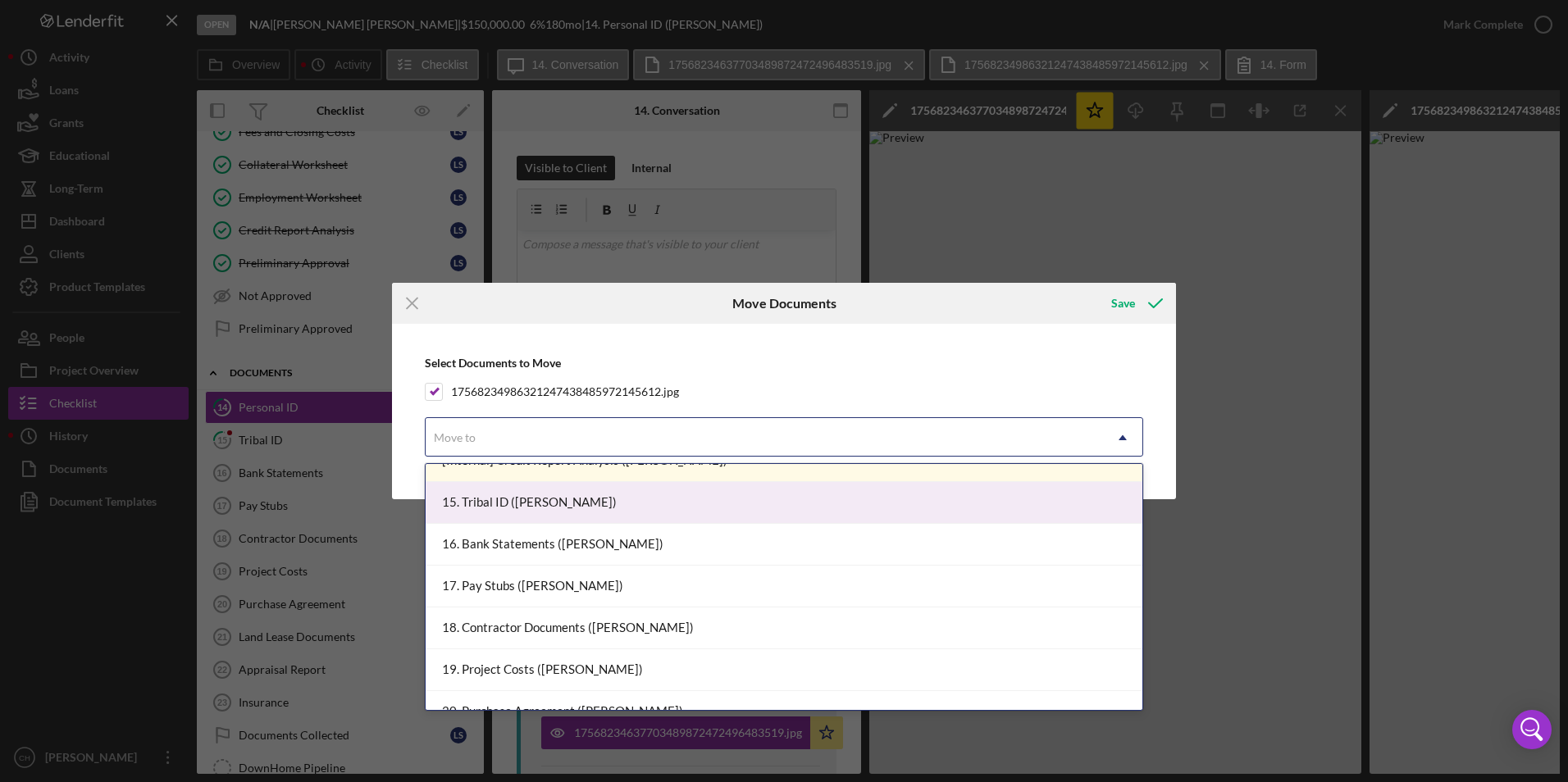
click at [529, 510] on div "15. Tribal ID ([PERSON_NAME])" at bounding box center [784, 503] width 716 height 42
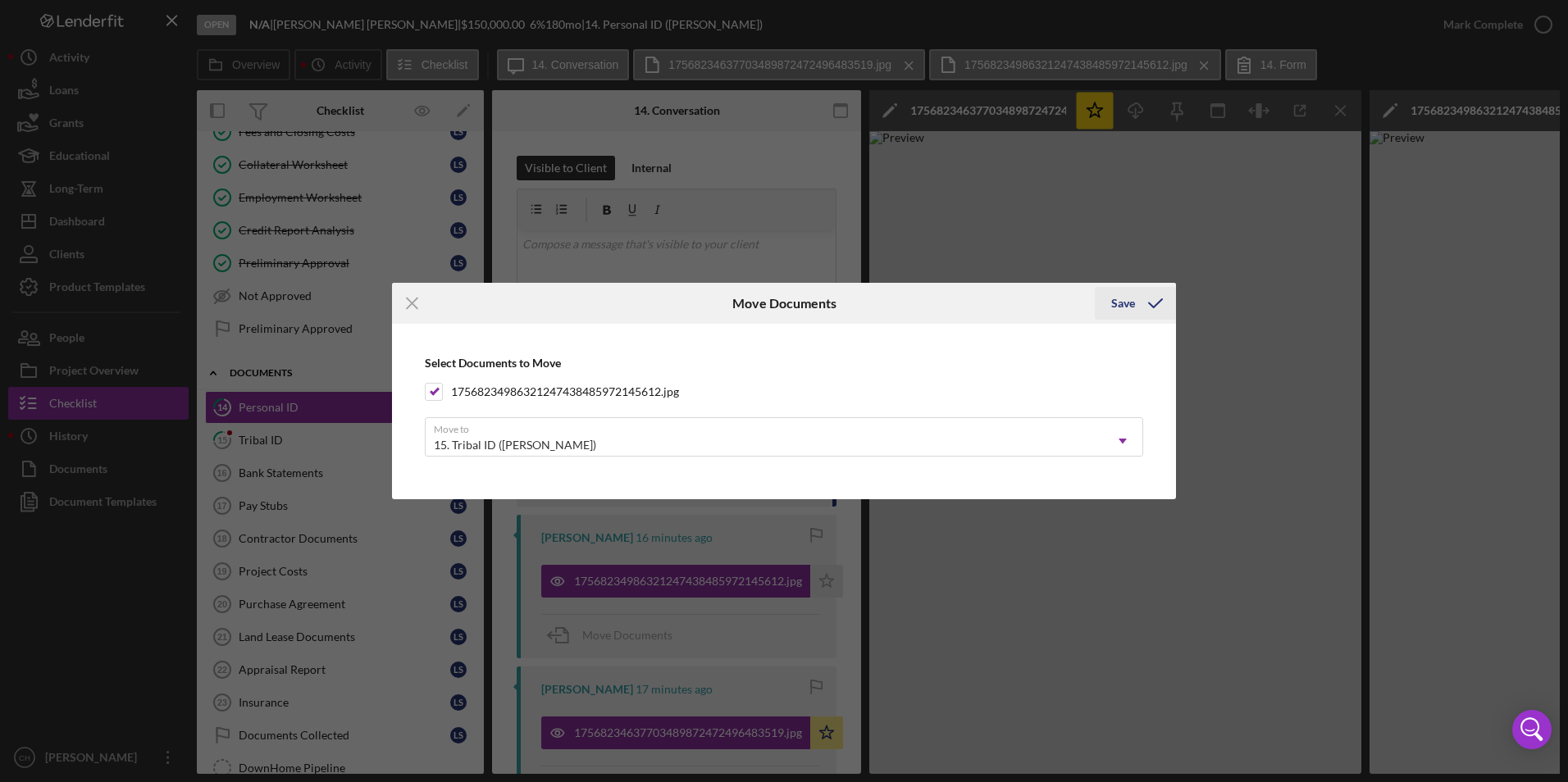
click at [1119, 300] on div "Save" at bounding box center [1123, 303] width 23 height 33
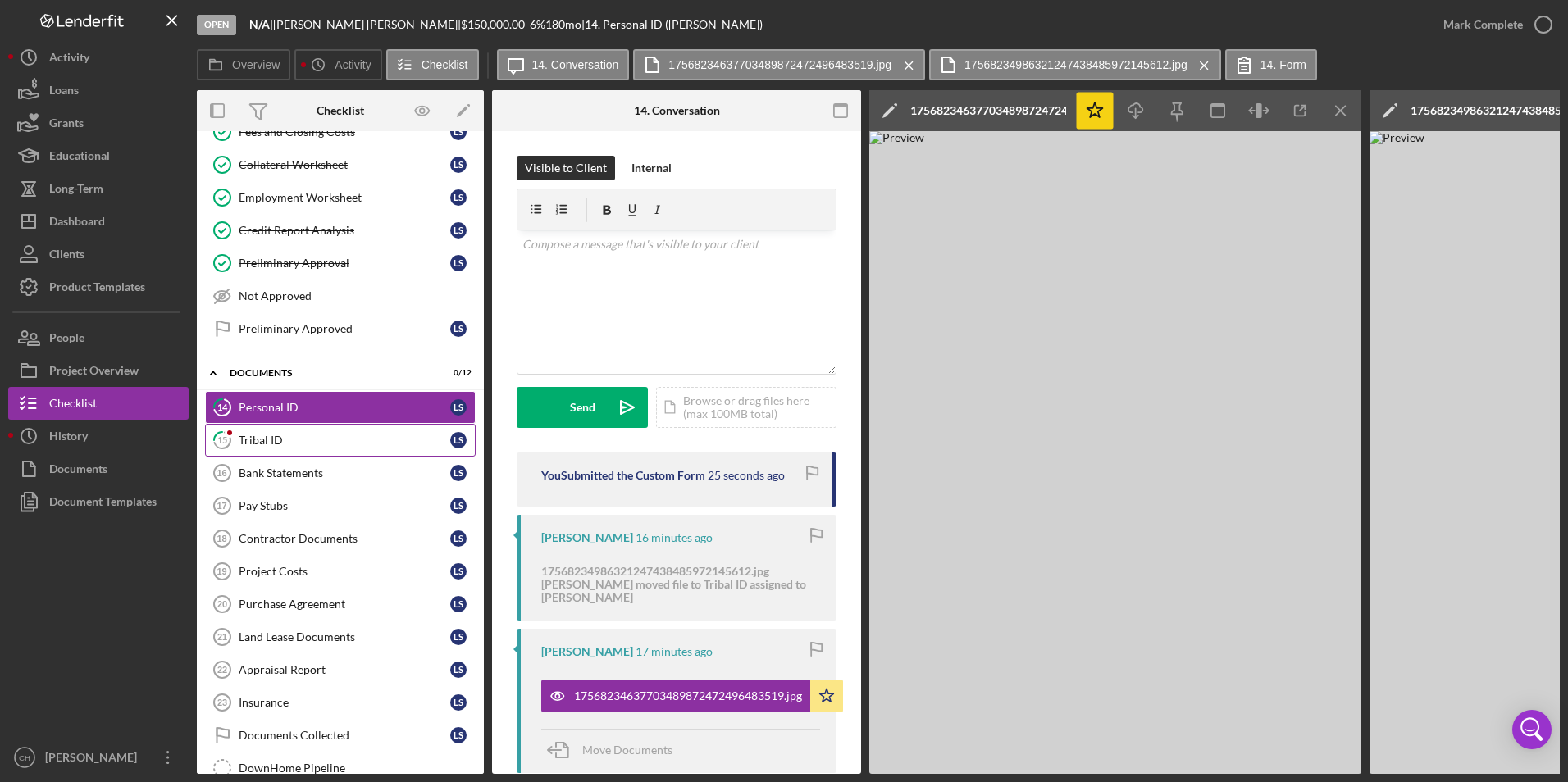
click at [279, 444] on div "Tribal ID" at bounding box center [344, 441] width 211 height 13
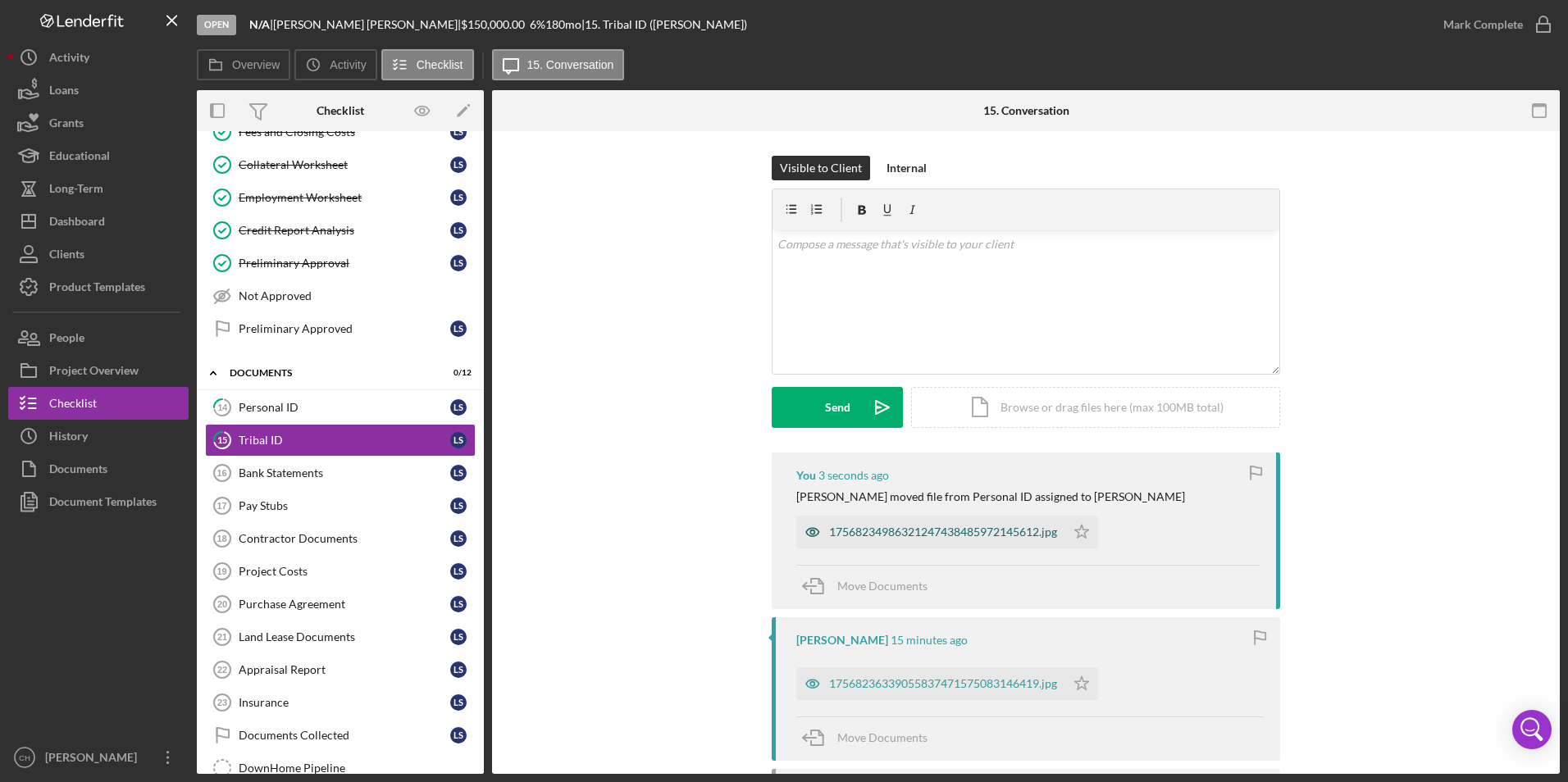
click at [954, 536] on div "17568234986321247438485972145612.jpg" at bounding box center [943, 533] width 228 height 13
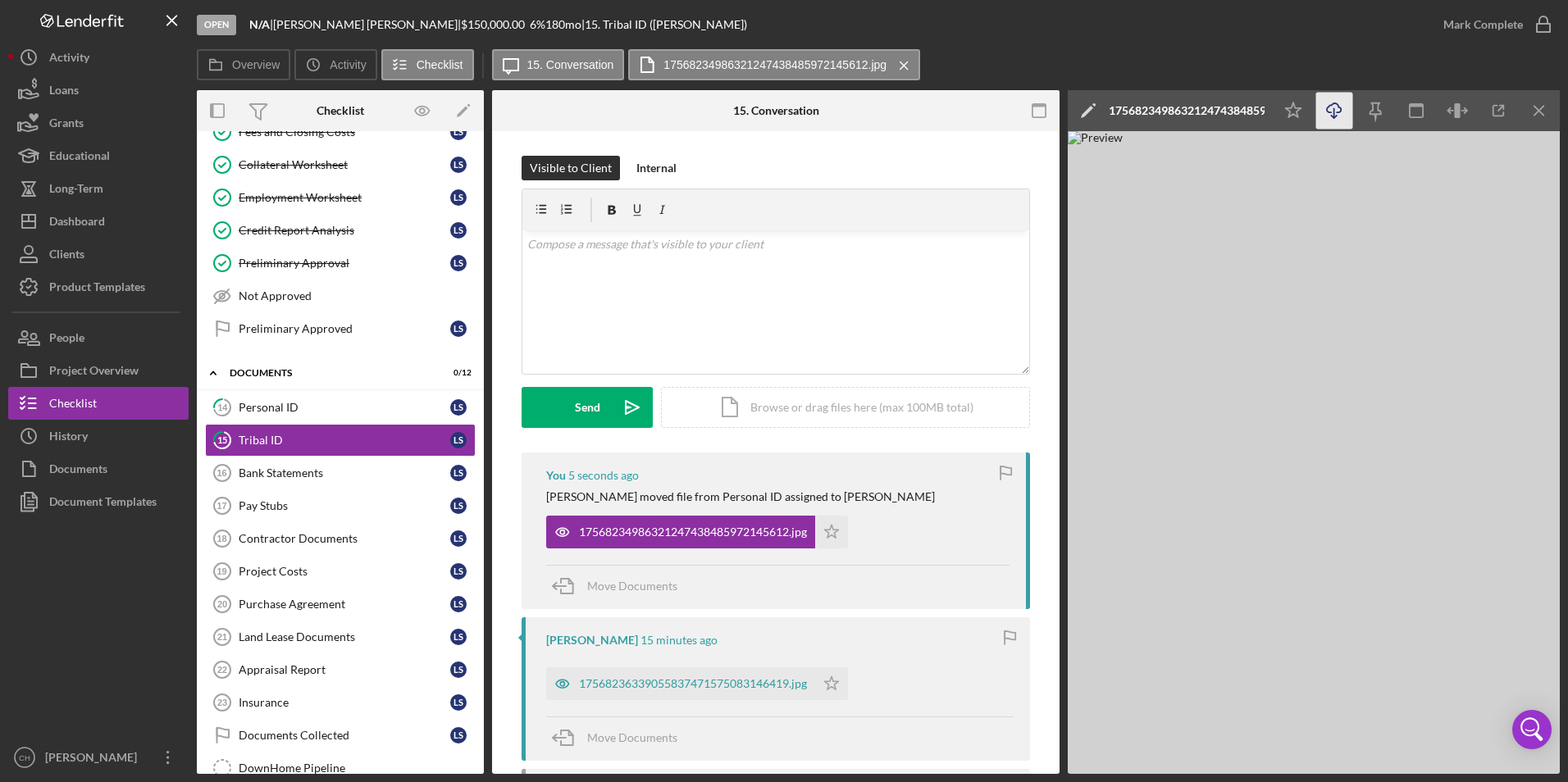
click at [1334, 118] on polyline "button" at bounding box center [1333, 117] width 6 height 3
click at [838, 531] on icon "Icon/Star" at bounding box center [831, 532] width 33 height 33
click at [832, 682] on icon "Icon/Star" at bounding box center [831, 684] width 33 height 33
click at [1466, 24] on div "Mark Complete" at bounding box center [1482, 24] width 80 height 33
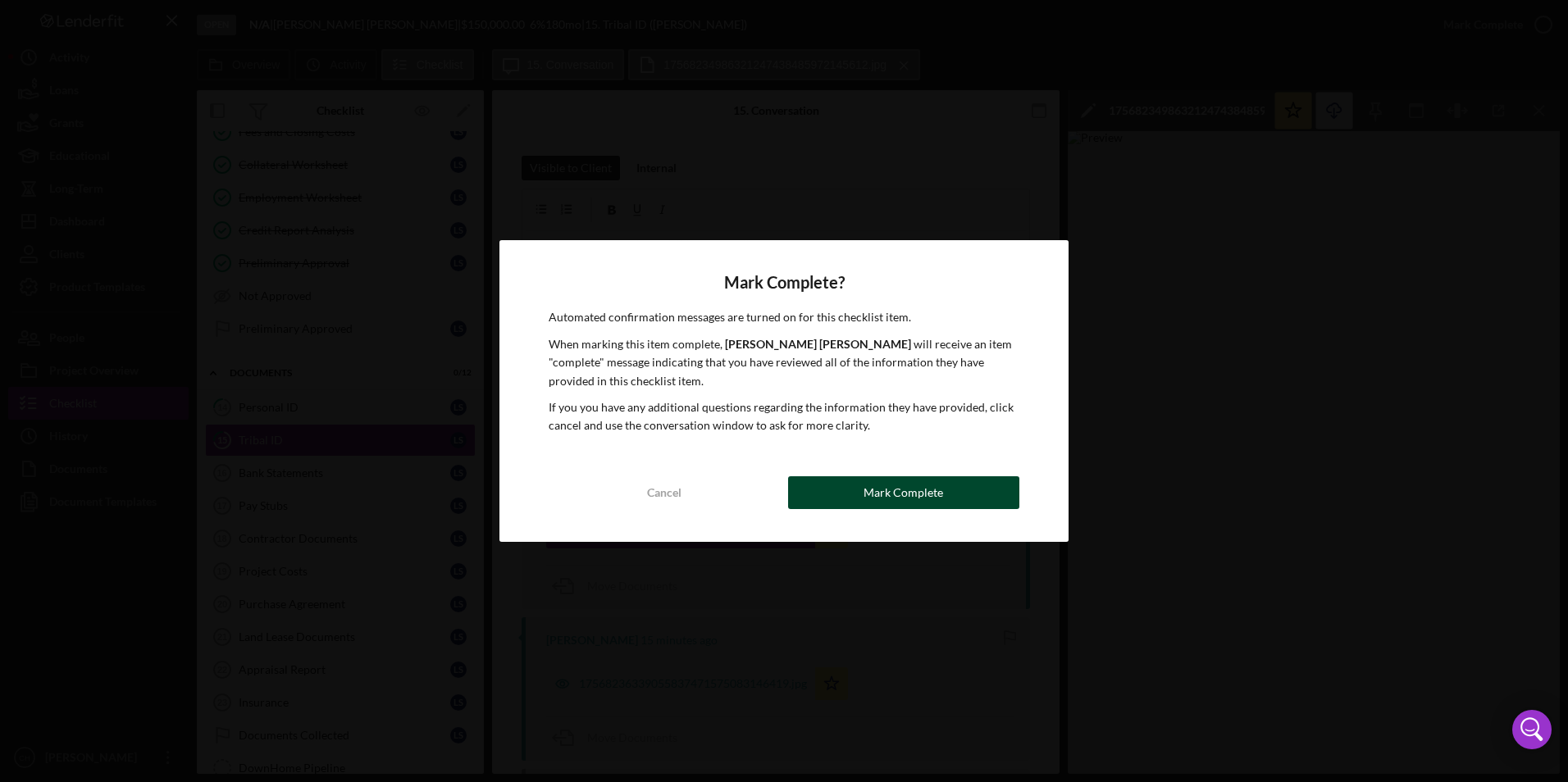
click at [895, 502] on div "Mark Complete" at bounding box center [903, 493] width 80 height 33
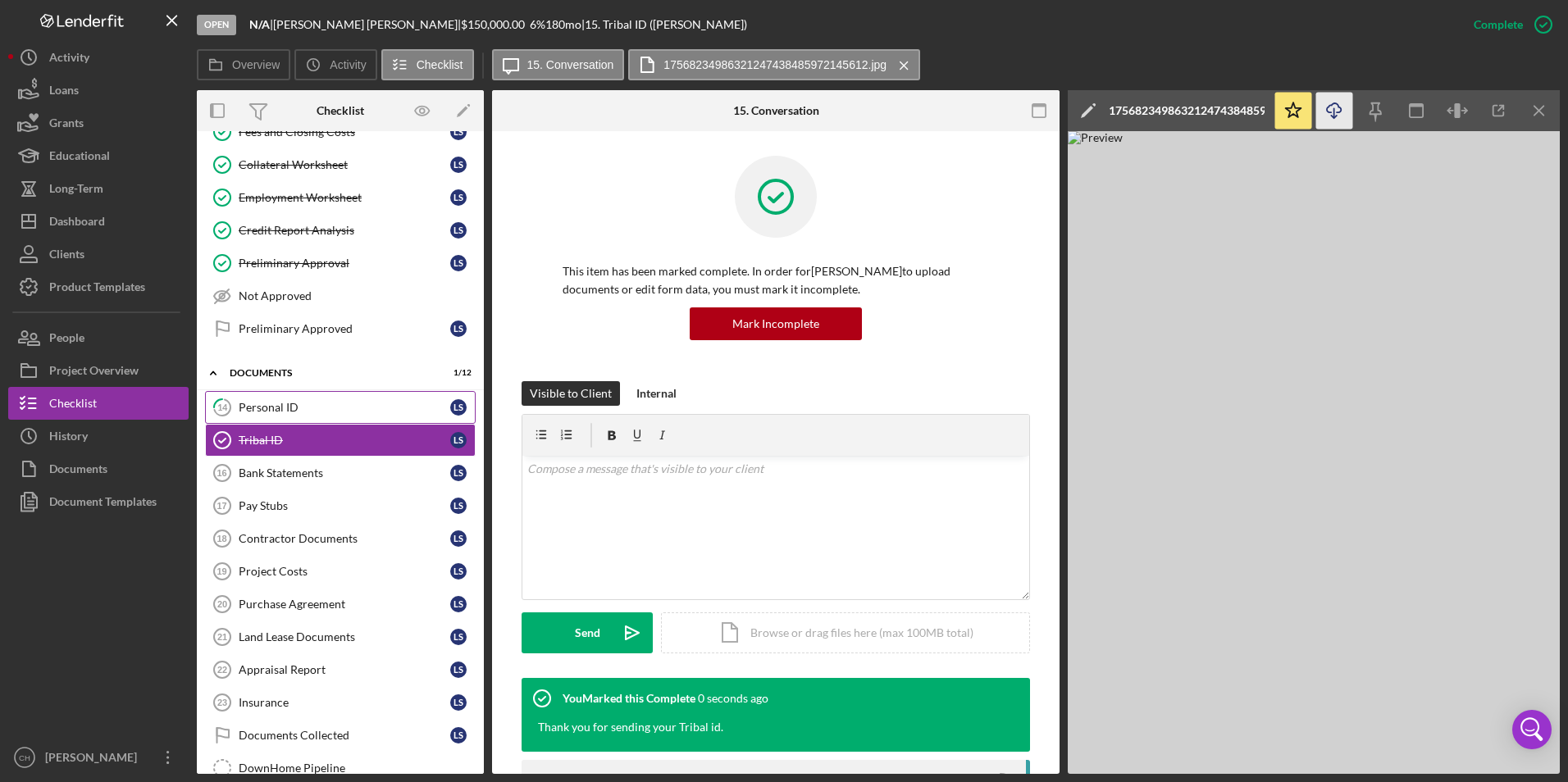
click at [279, 394] on link "14 Personal ID L S" at bounding box center [340, 407] width 271 height 33
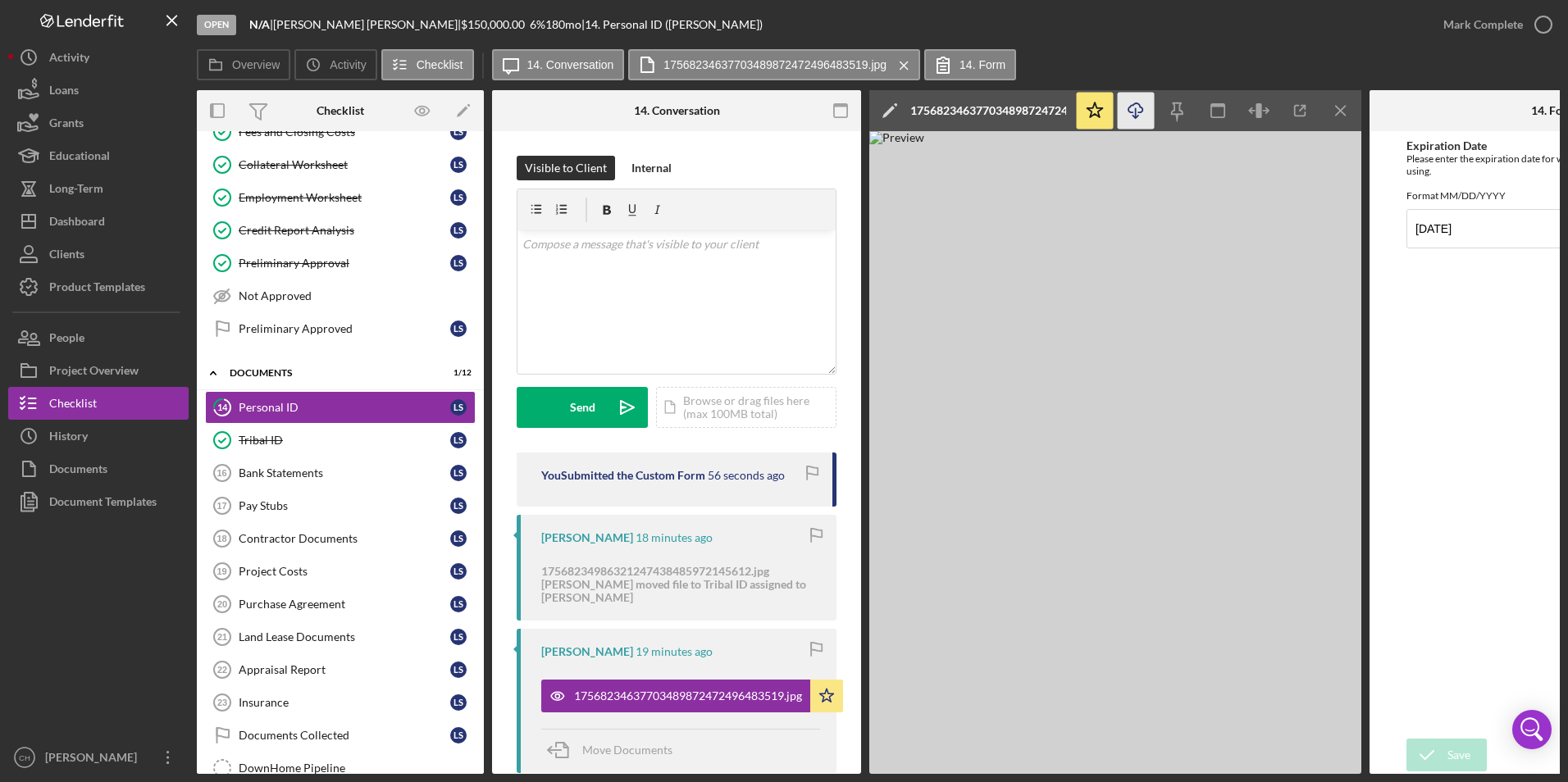
click at [1142, 117] on icon "Icon/Download" at bounding box center [1136, 111] width 37 height 37
click at [1155, 271] on img at bounding box center [1115, 452] width 492 height 643
click at [1444, 28] on button "Mark Complete" at bounding box center [1493, 24] width 133 height 33
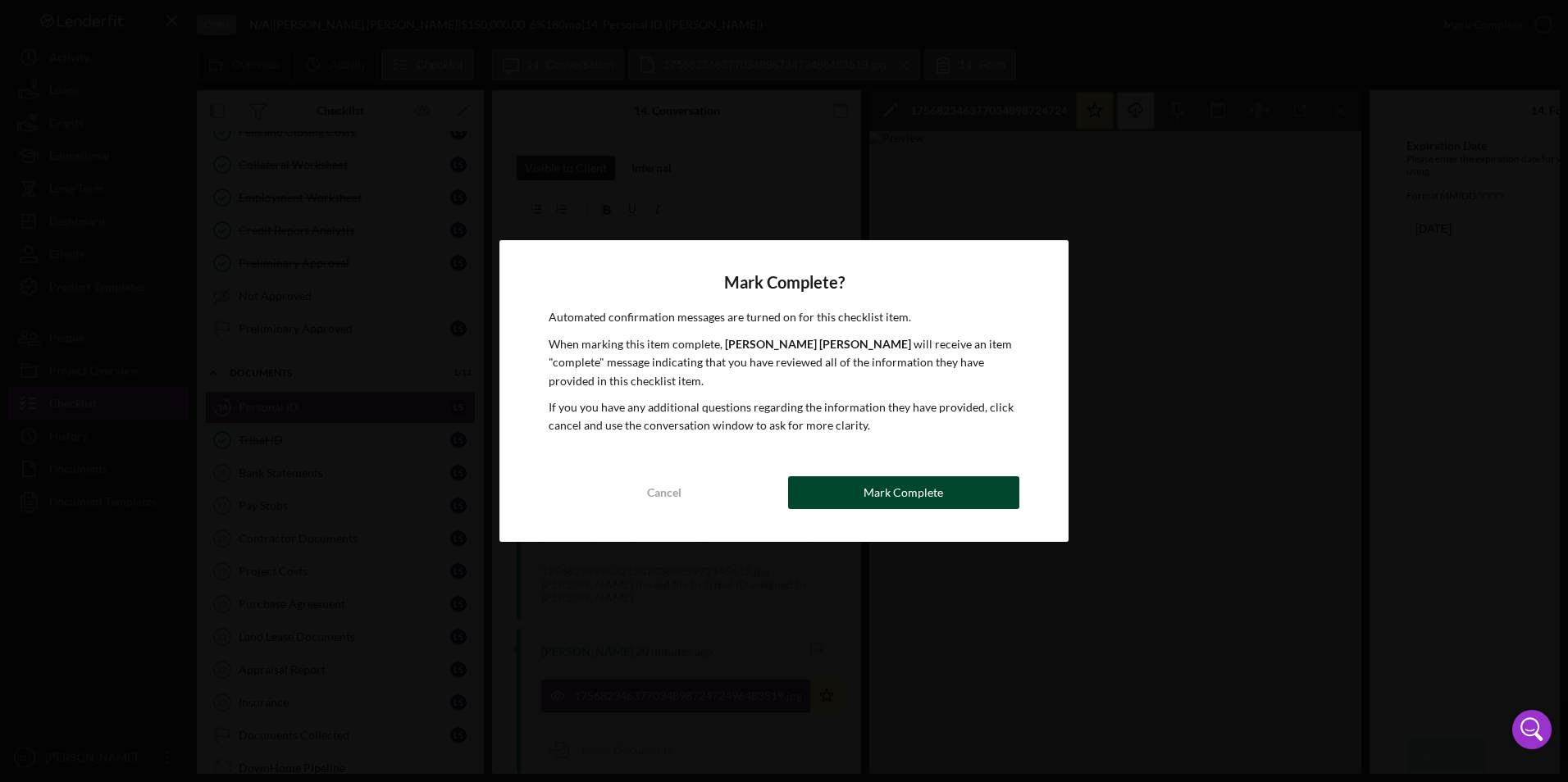
click at [957, 489] on button "Mark Complete" at bounding box center [904, 493] width 232 height 33
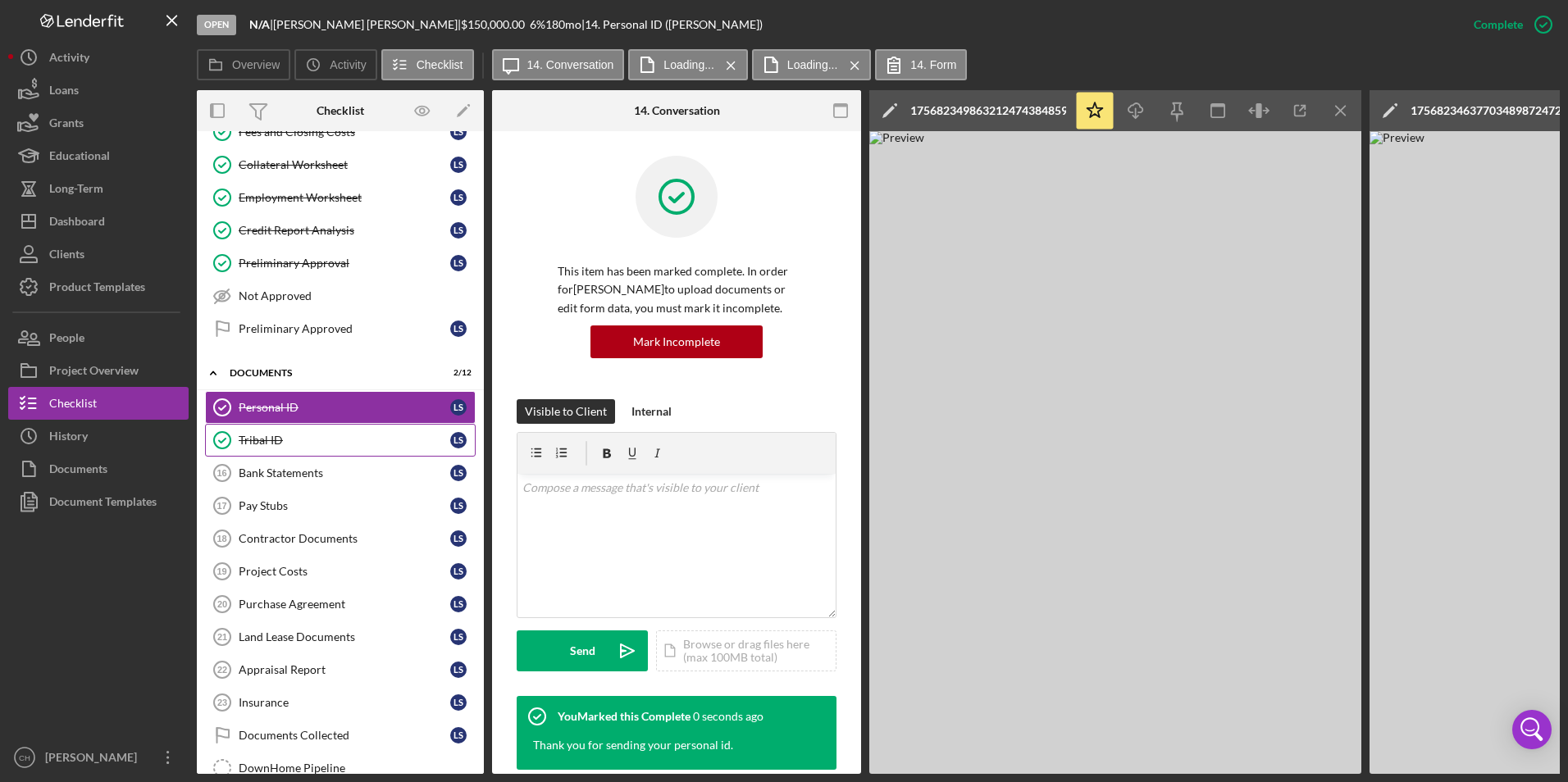
click at [290, 445] on div "Tribal ID" at bounding box center [344, 441] width 211 height 13
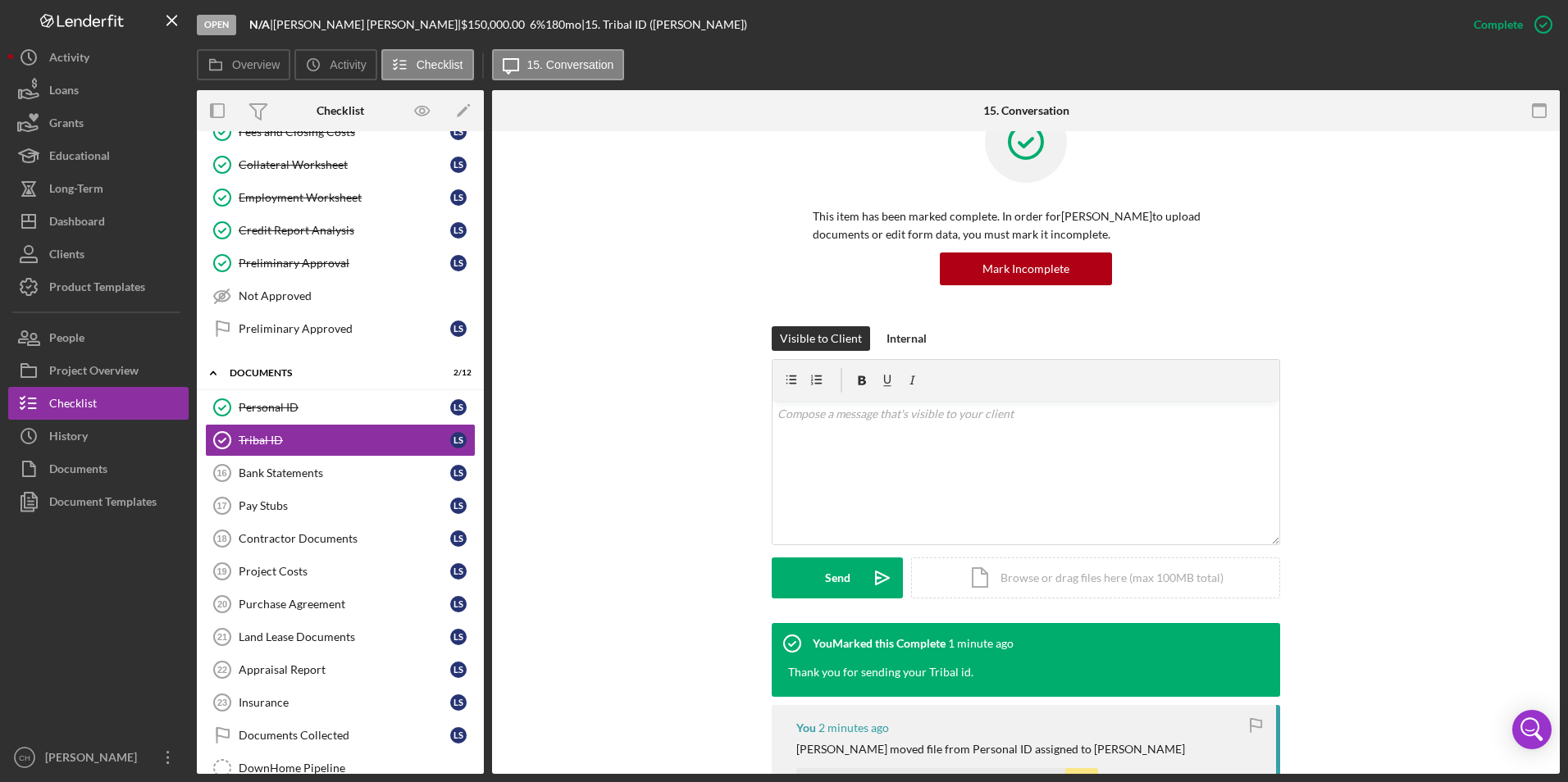
scroll to position [164, 0]
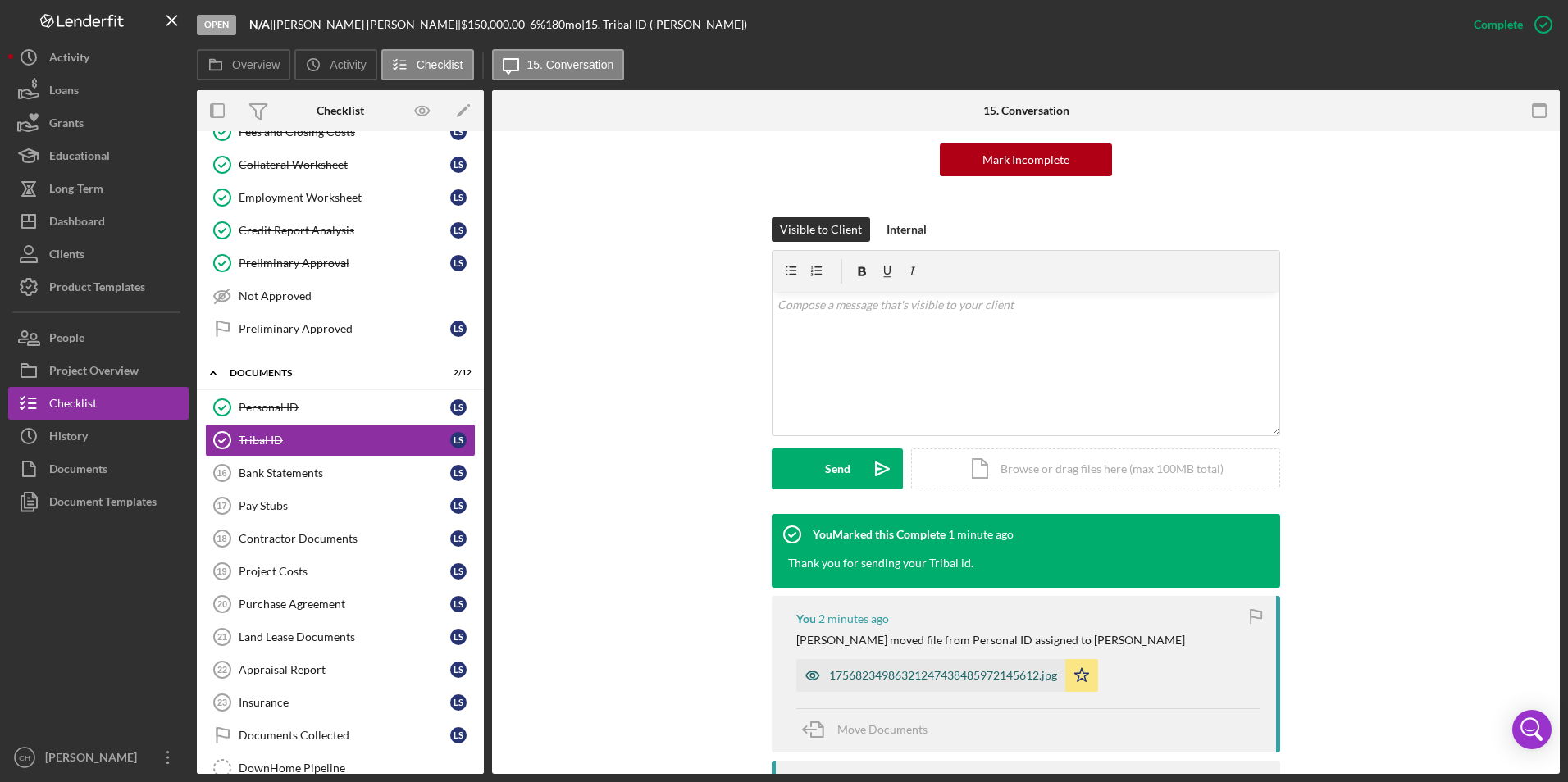
click at [891, 673] on div "17568234986321247438485972145612.jpg" at bounding box center [943, 676] width 228 height 13
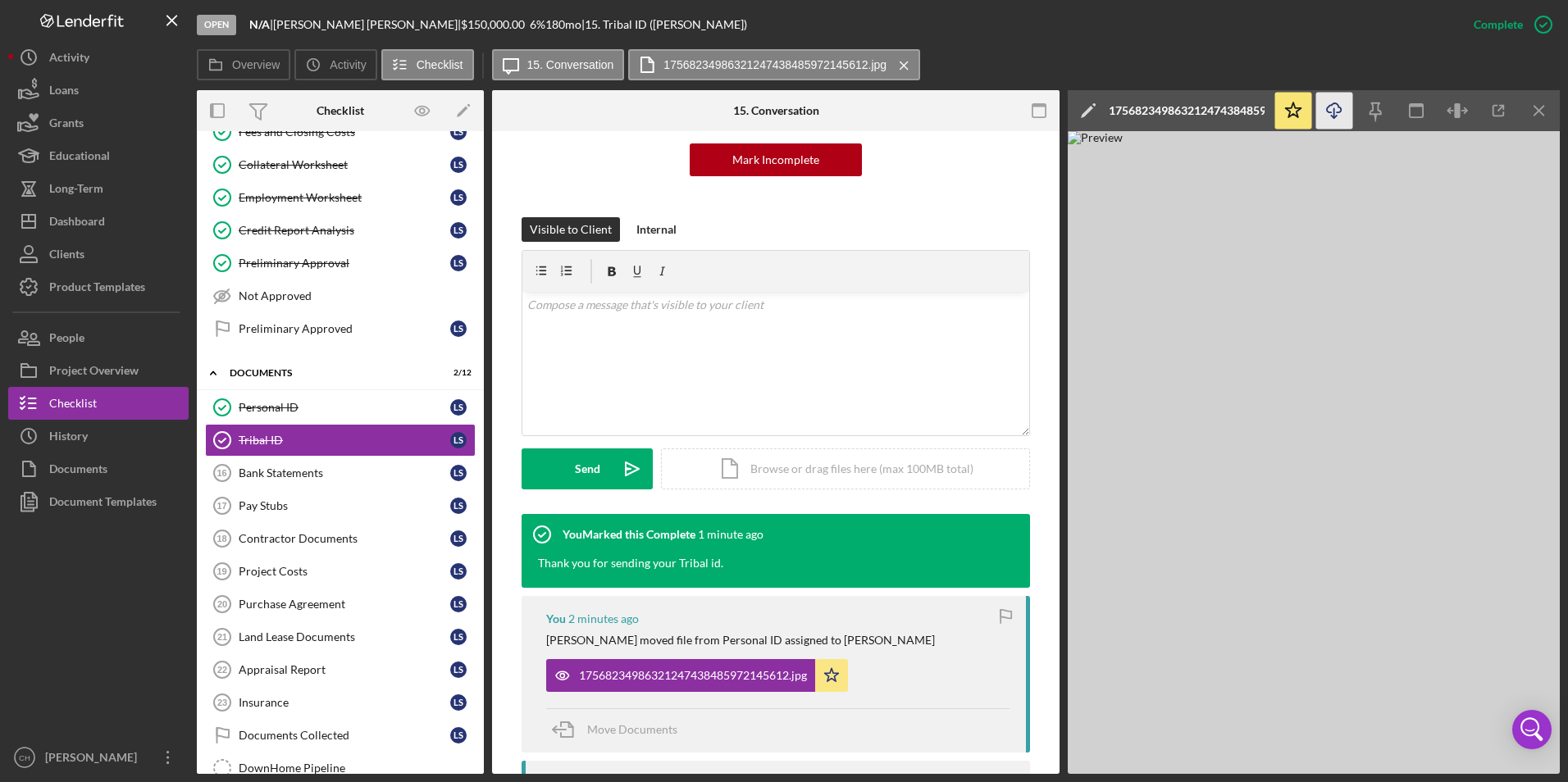
click at [1344, 110] on icon "Icon/Download" at bounding box center [1335, 111] width 37 height 37
